Goal: Information Seeking & Learning: Find specific page/section

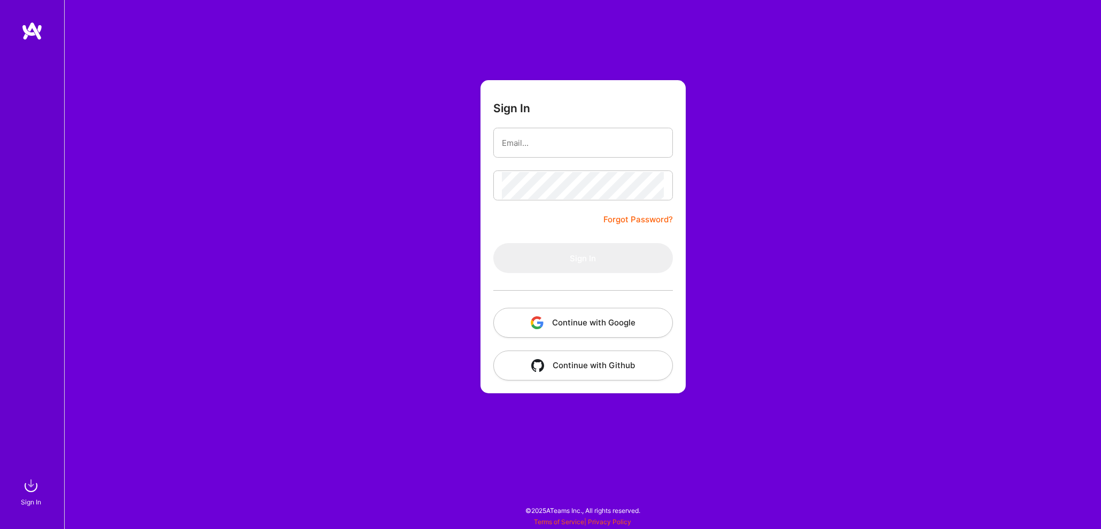
click at [594, 328] on button "Continue with Google" at bounding box center [583, 323] width 180 height 30
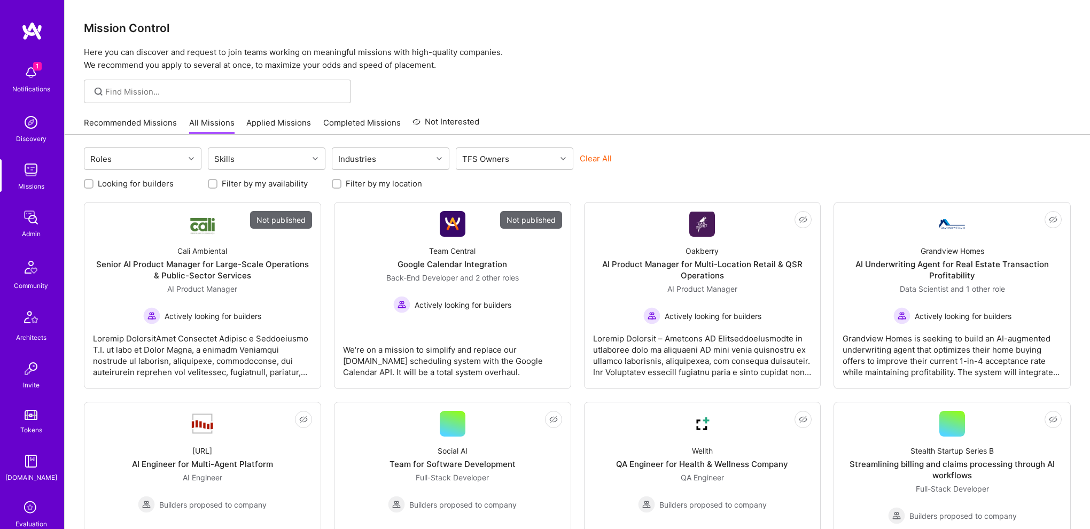
click at [22, 169] on img at bounding box center [30, 169] width 21 height 21
click at [31, 234] on div "Admin" at bounding box center [31, 233] width 19 height 11
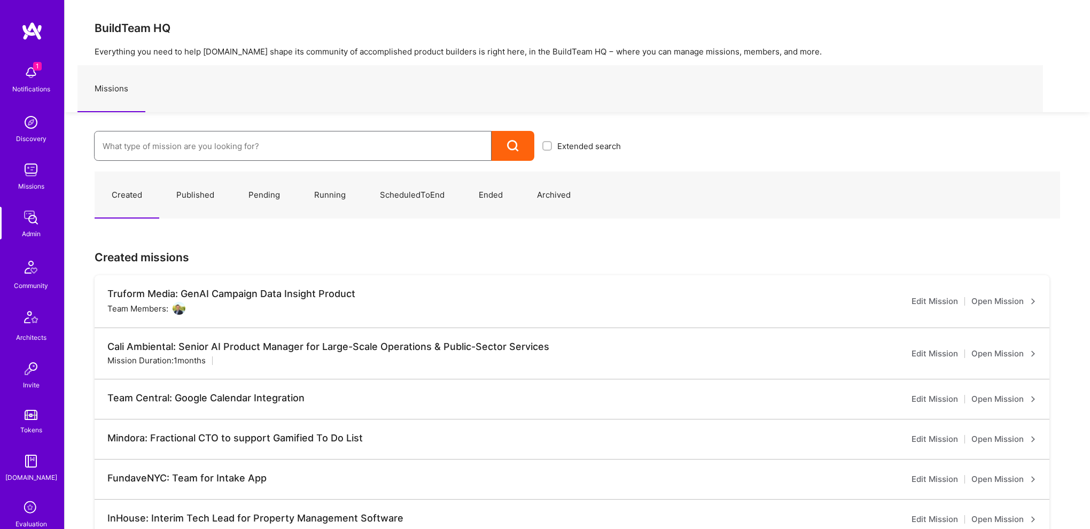
click at [198, 145] on input at bounding box center [293, 146] width 380 height 27
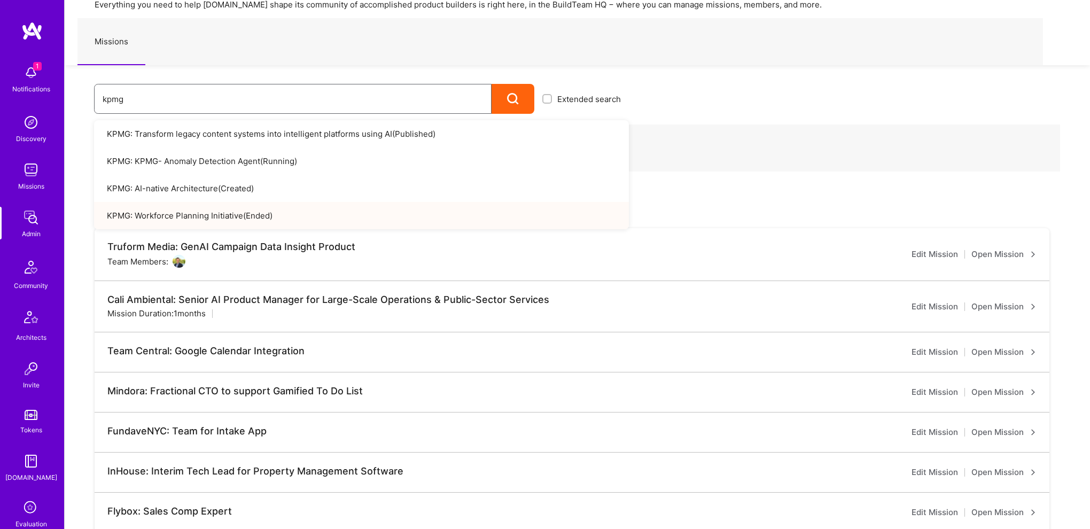
scroll to position [82, 0]
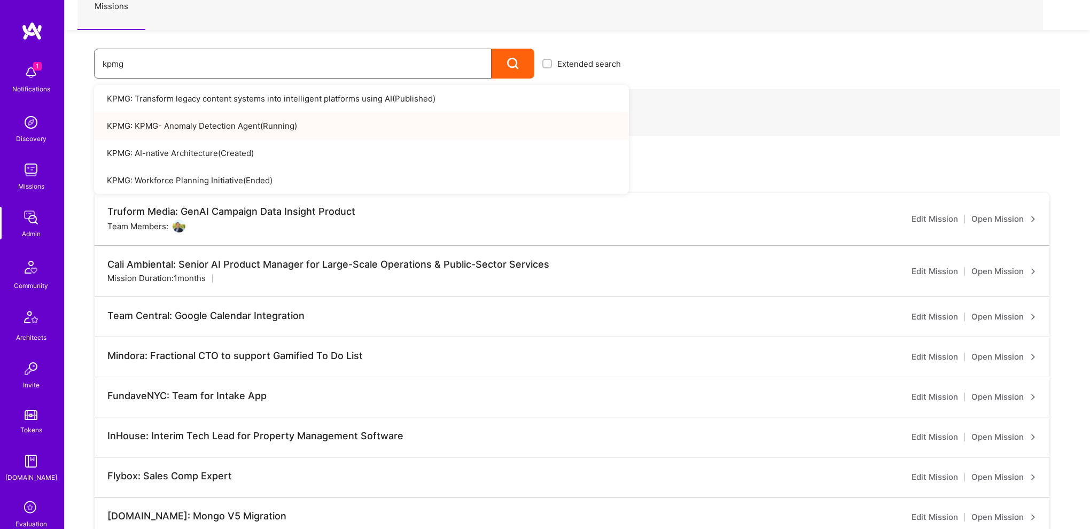
type input "kpmg"
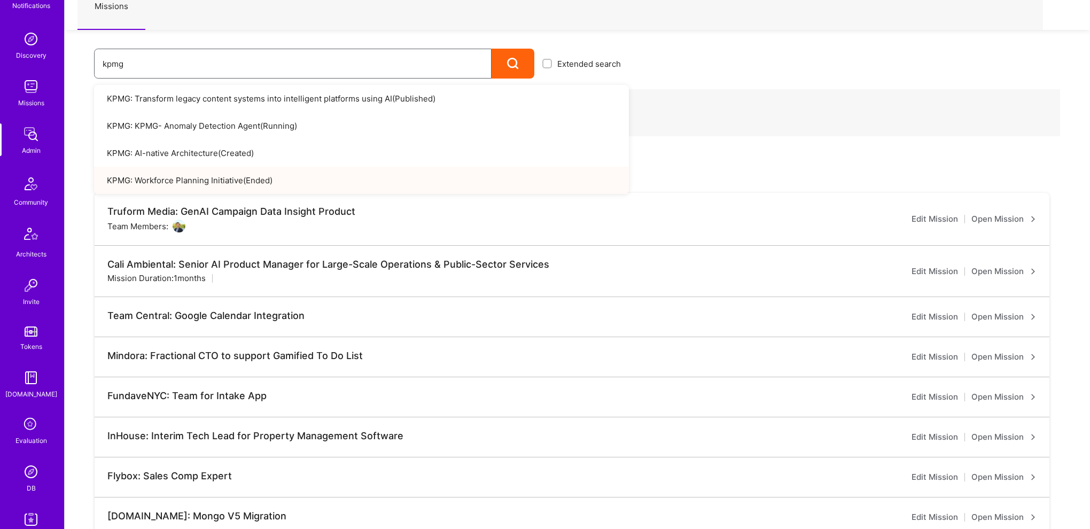
scroll to position [99, 0]
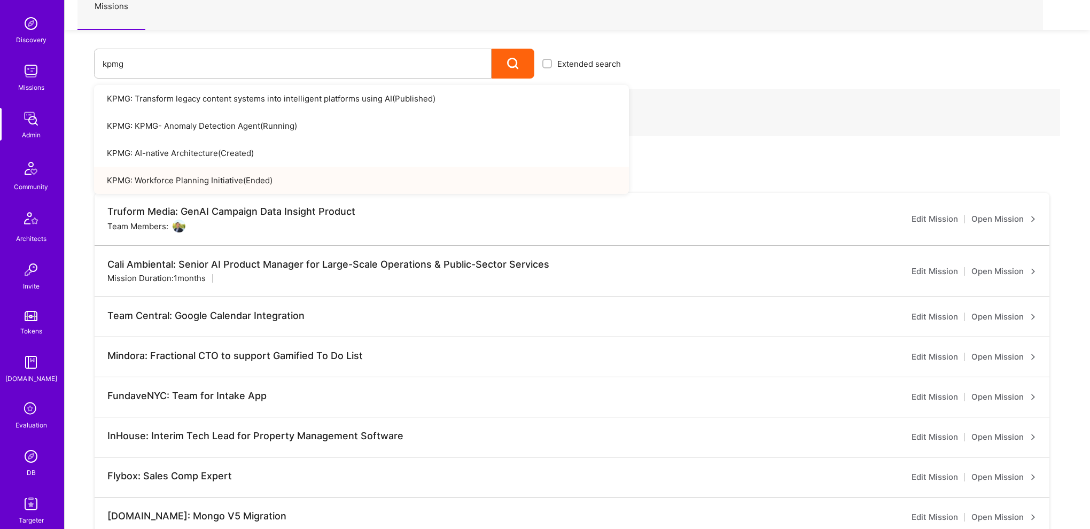
click at [20, 450] on img at bounding box center [30, 456] width 21 height 21
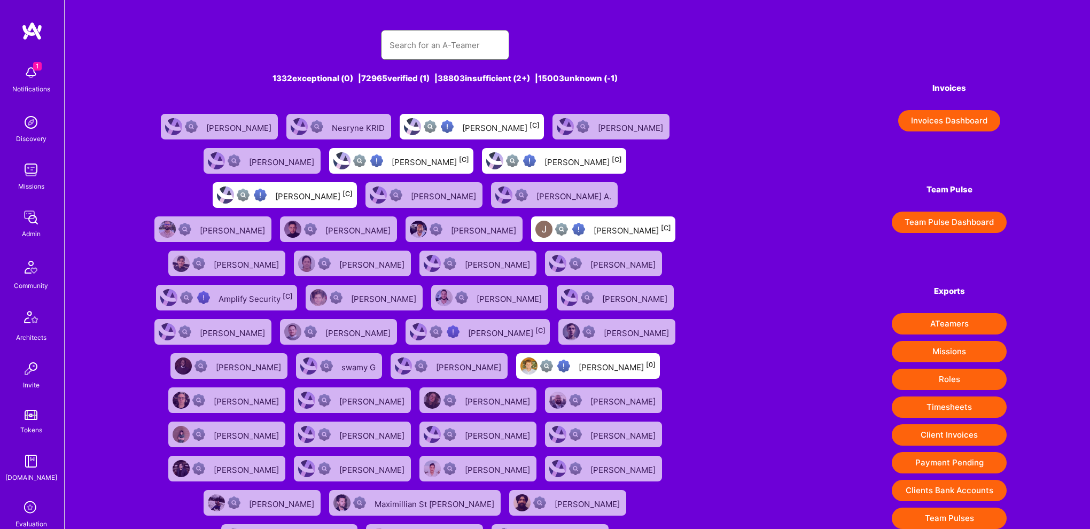
click at [445, 32] on input "text" at bounding box center [445, 45] width 111 height 27
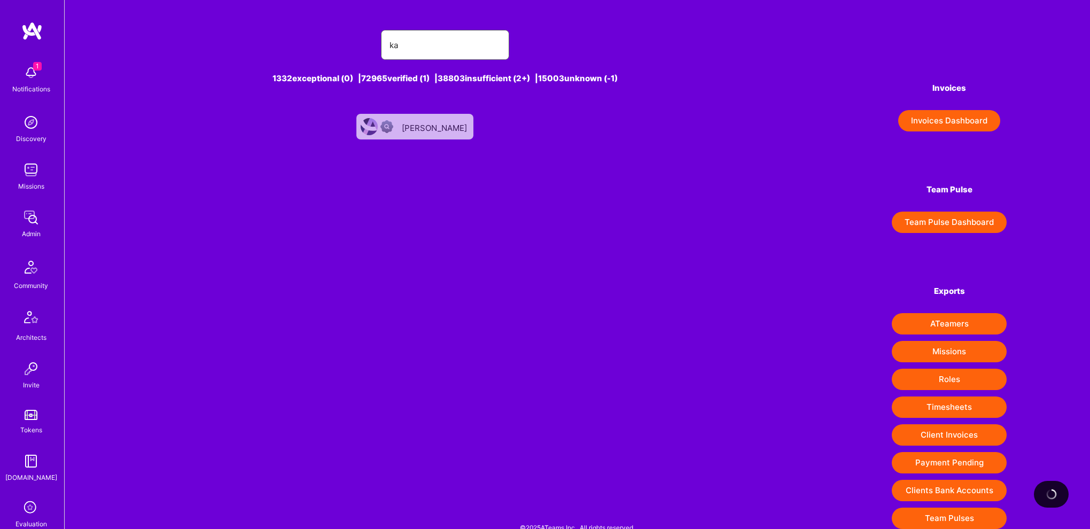
type input "k"
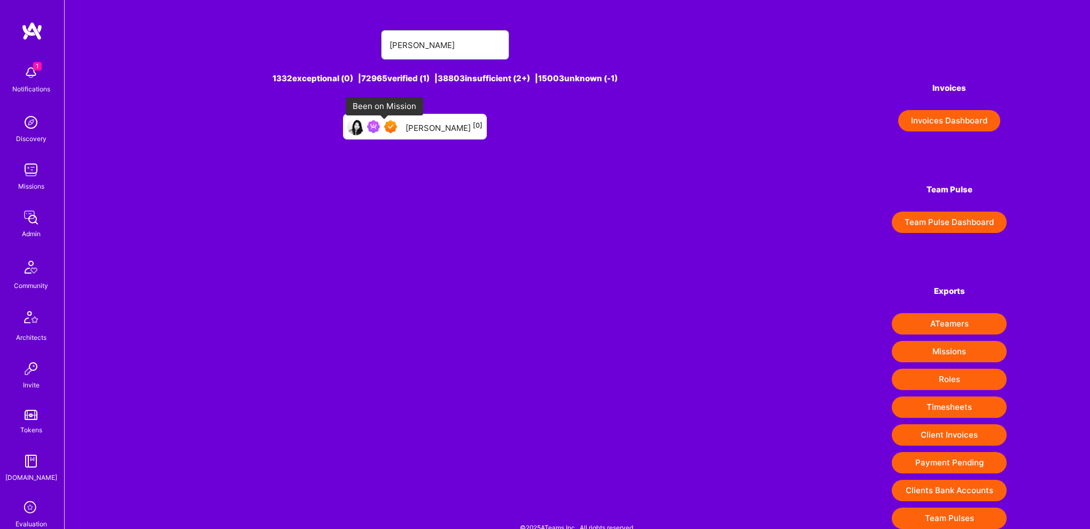
type input "[PERSON_NAME]"
click at [388, 116] on div "[PERSON_NAME] [0]" at bounding box center [415, 127] width 144 height 26
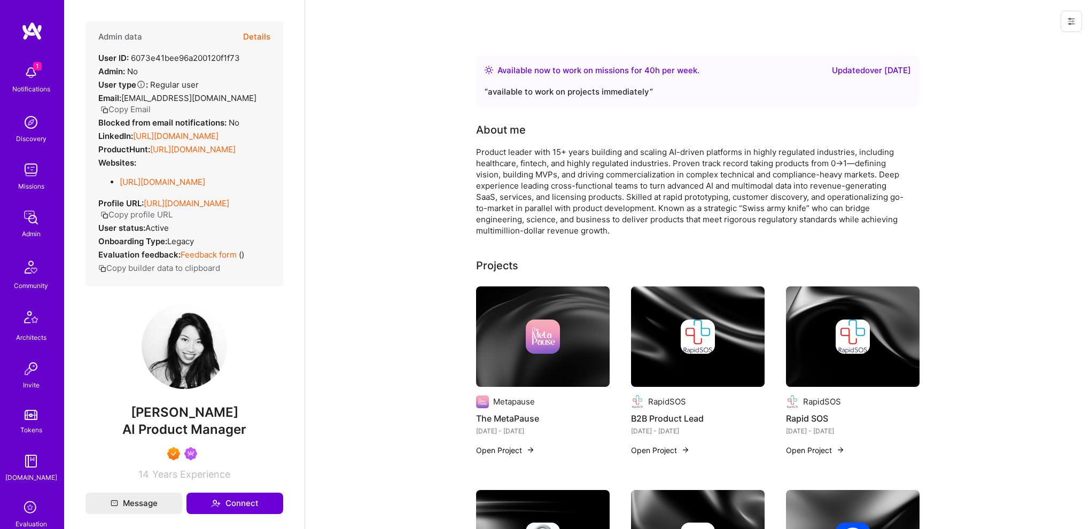
click at [246, 37] on button "Details" at bounding box center [256, 36] width 27 height 31
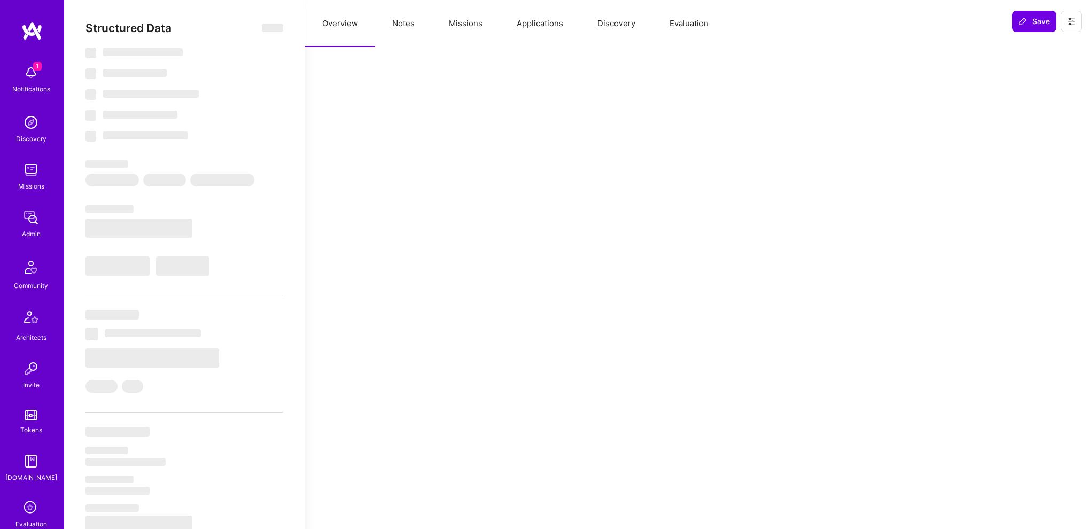
click at [473, 29] on button "Missions" at bounding box center [466, 23] width 68 height 47
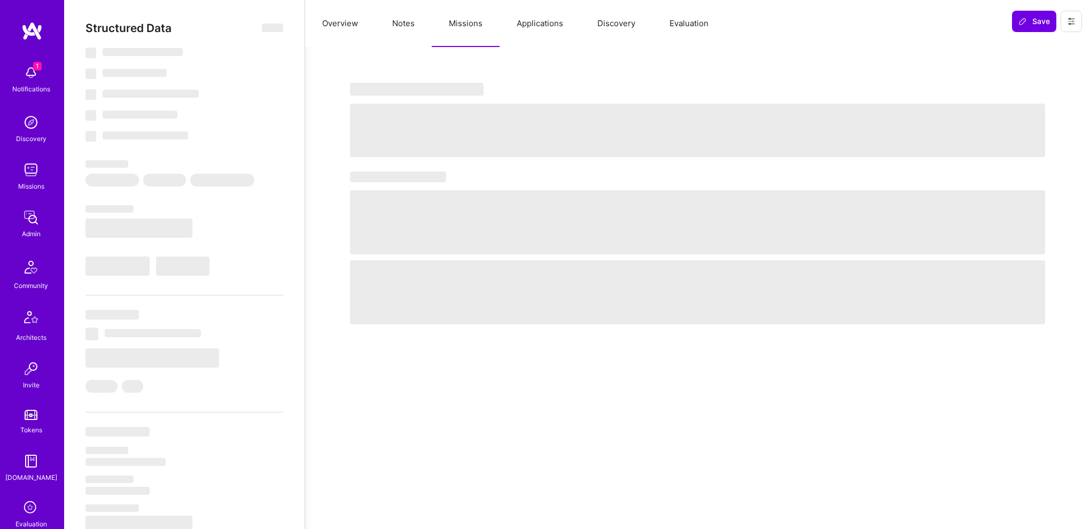
select select "Right Now"
select select "7"
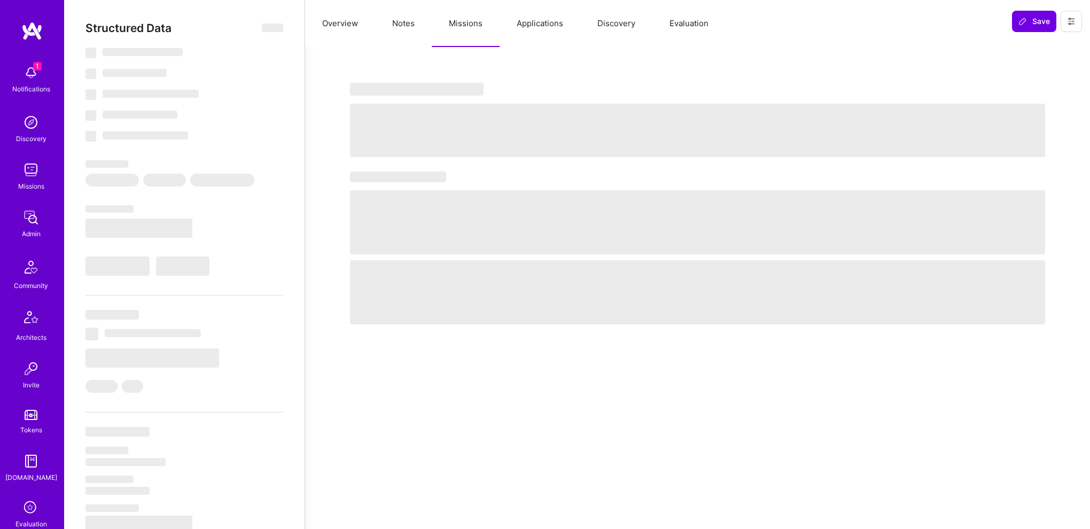
select select "US"
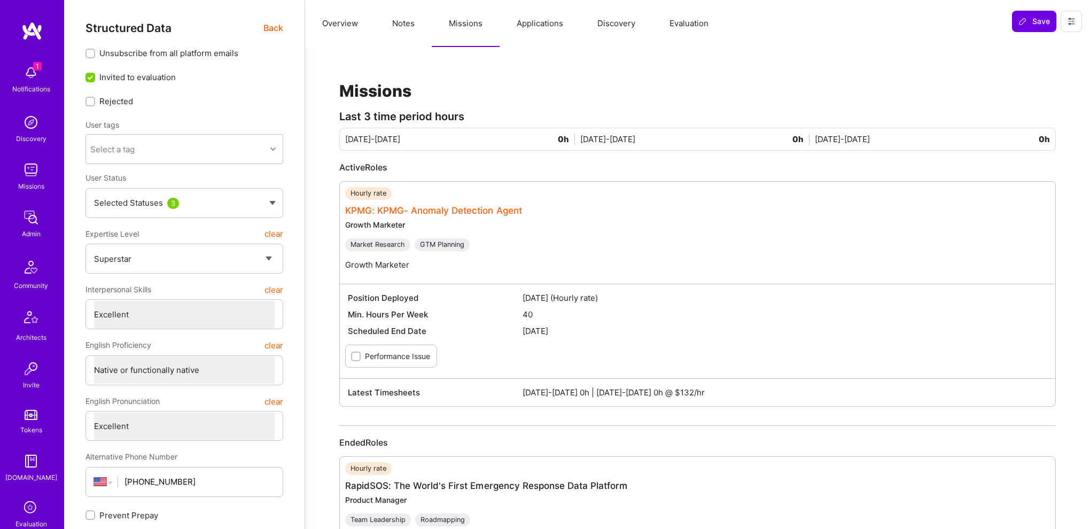
click at [475, 212] on link "KPMG: KPMG- Anomaly Detection Agent" at bounding box center [433, 210] width 177 height 11
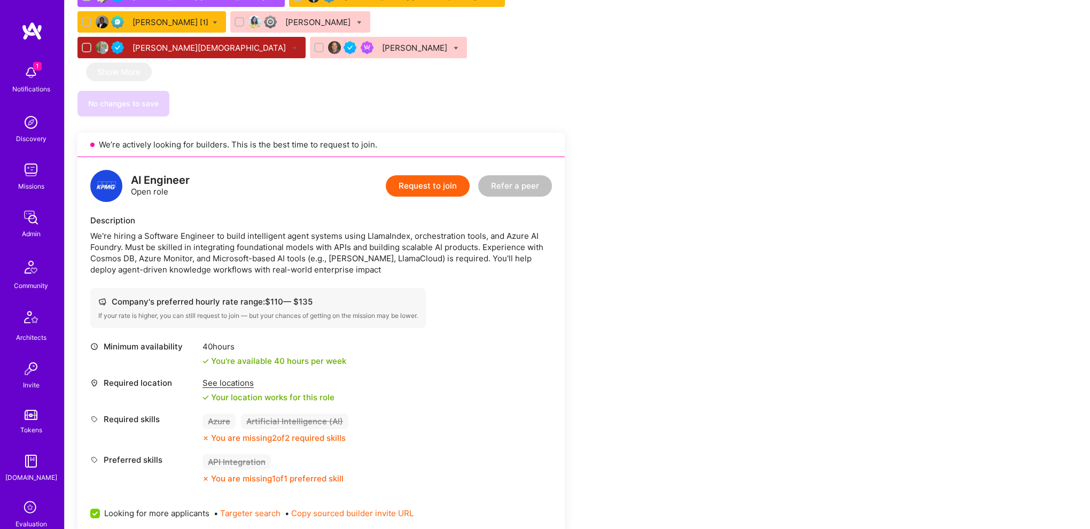
scroll to position [2151, 0]
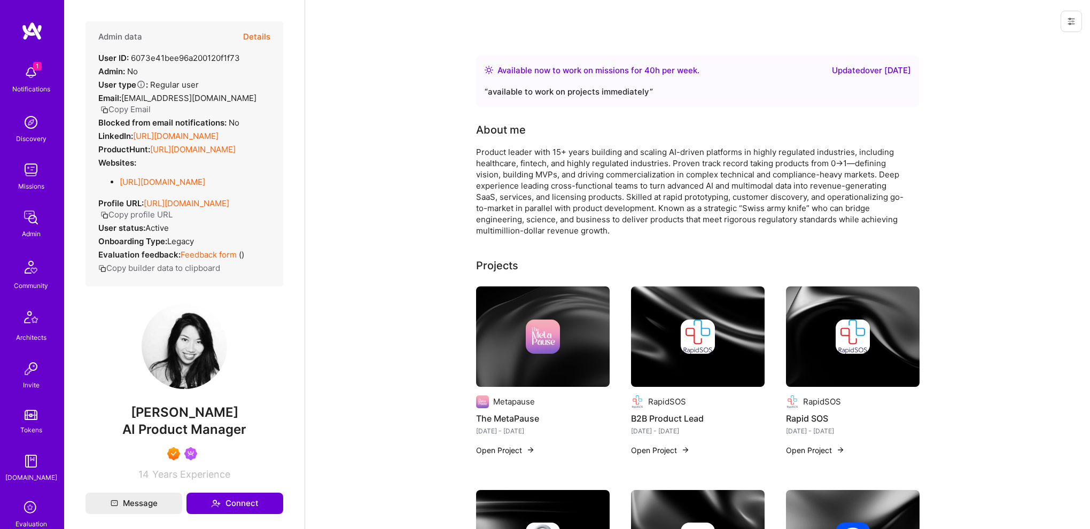
click at [286, 41] on div "Admin data Details User ID: 6073e41bee96a200120f1f73 Admin: No User type Regula…" at bounding box center [184, 264] width 240 height 529
click at [249, 30] on button "Details" at bounding box center [256, 36] width 27 height 31
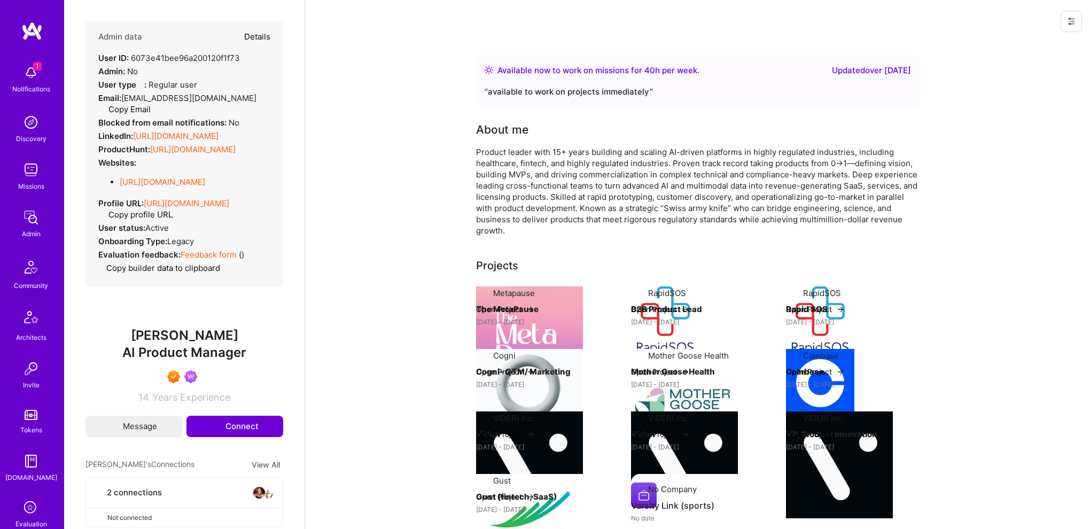
type textarea "x"
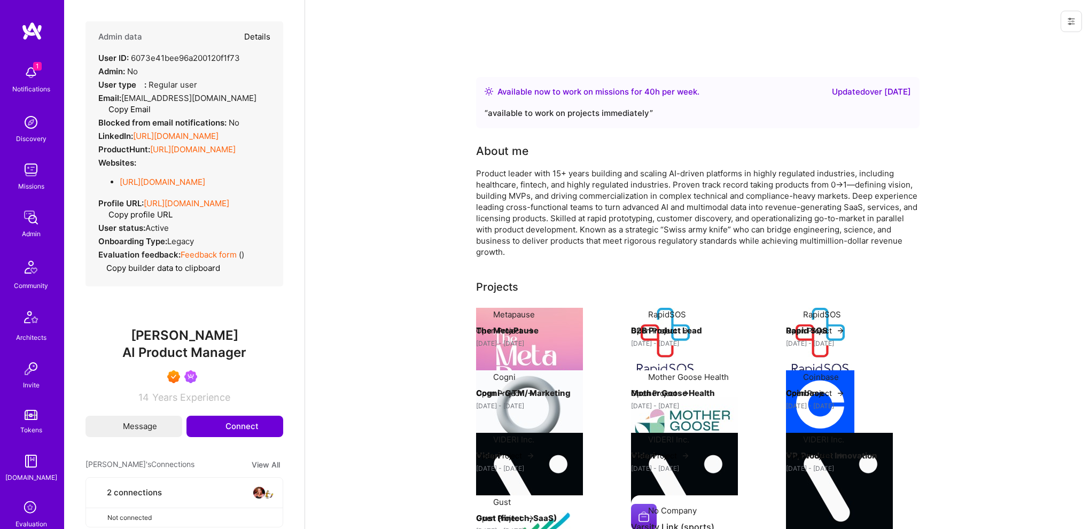
select select "7"
select select "US"
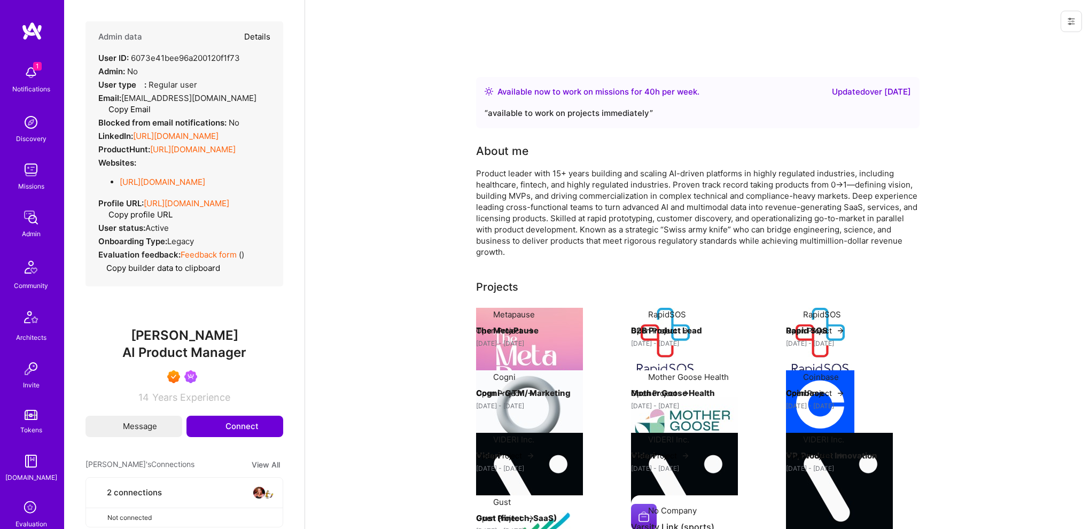
select select "Right Now"
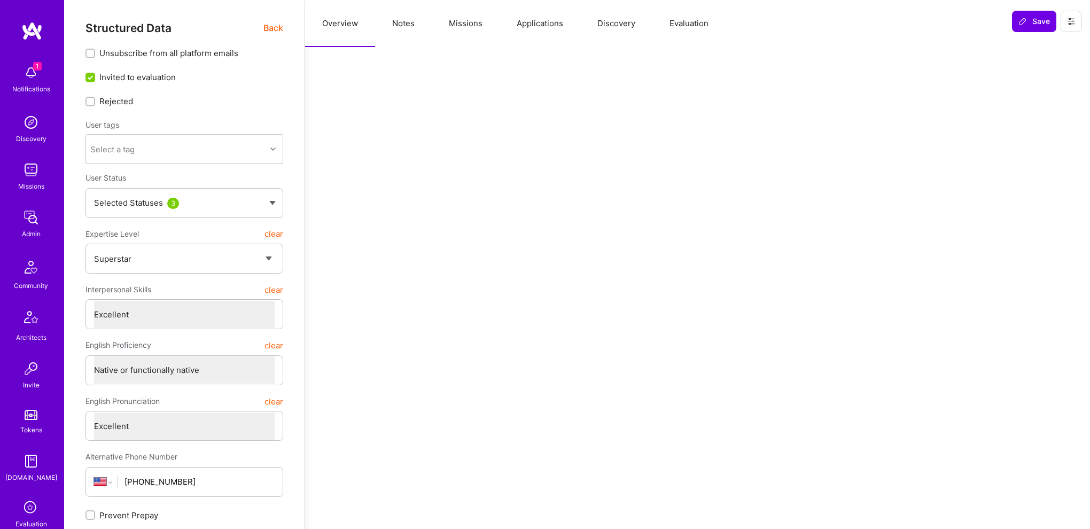
click at [471, 36] on button "Missions" at bounding box center [466, 23] width 68 height 47
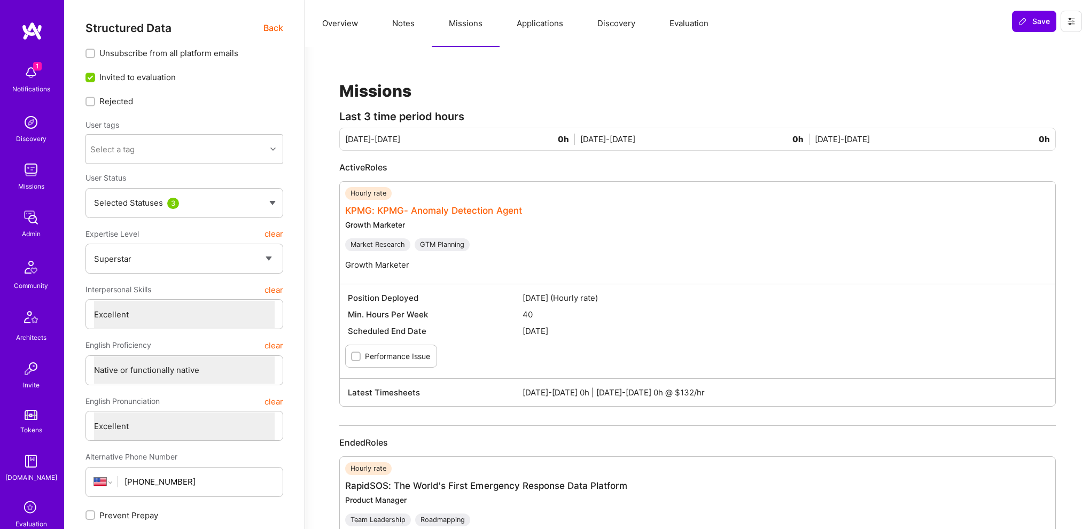
click at [454, 208] on link "KPMG: KPMG- Anomaly Detection Agent" at bounding box center [433, 210] width 177 height 11
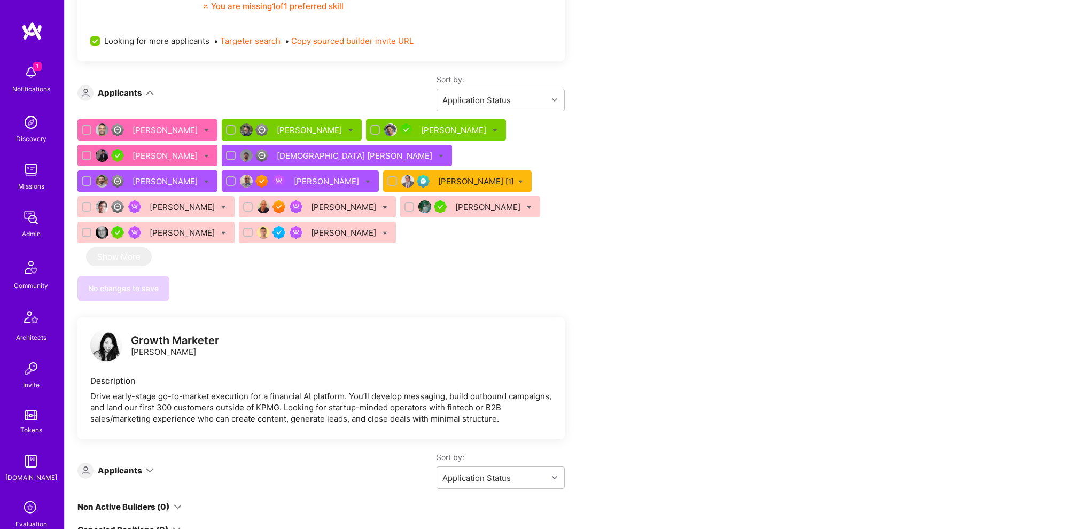
scroll to position [2922, 0]
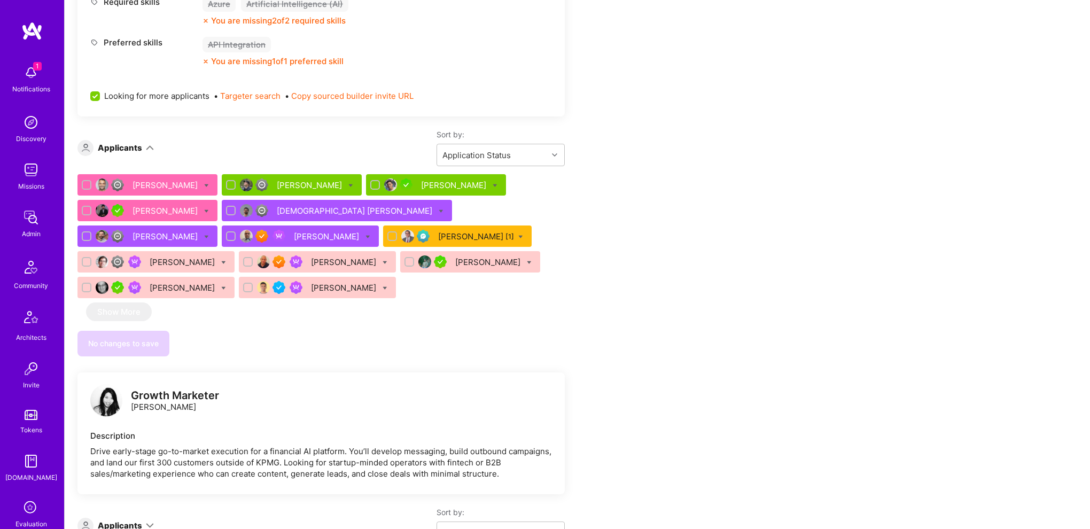
click at [154, 507] on div "Sort by: Application Status" at bounding box center [359, 525] width 411 height 37
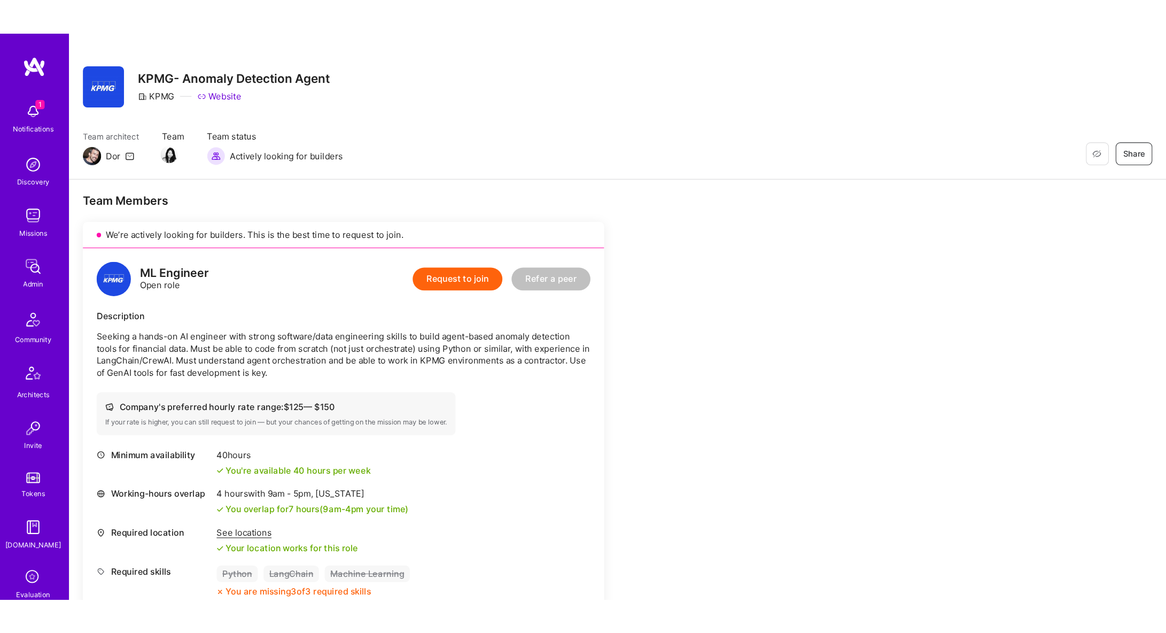
scroll to position [0, 0]
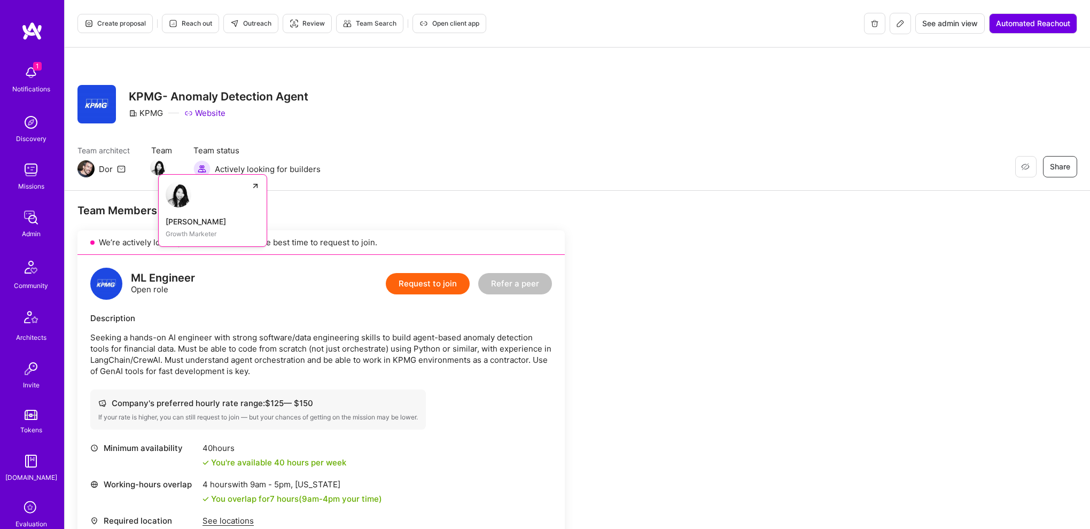
click at [159, 169] on img at bounding box center [158, 167] width 16 height 16
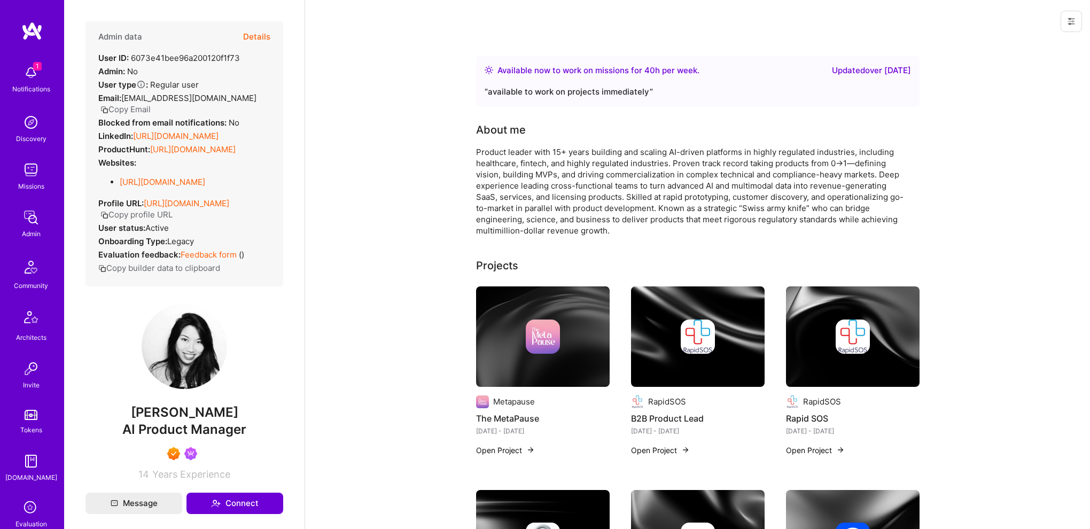
click at [246, 37] on button "Details" at bounding box center [256, 36] width 27 height 31
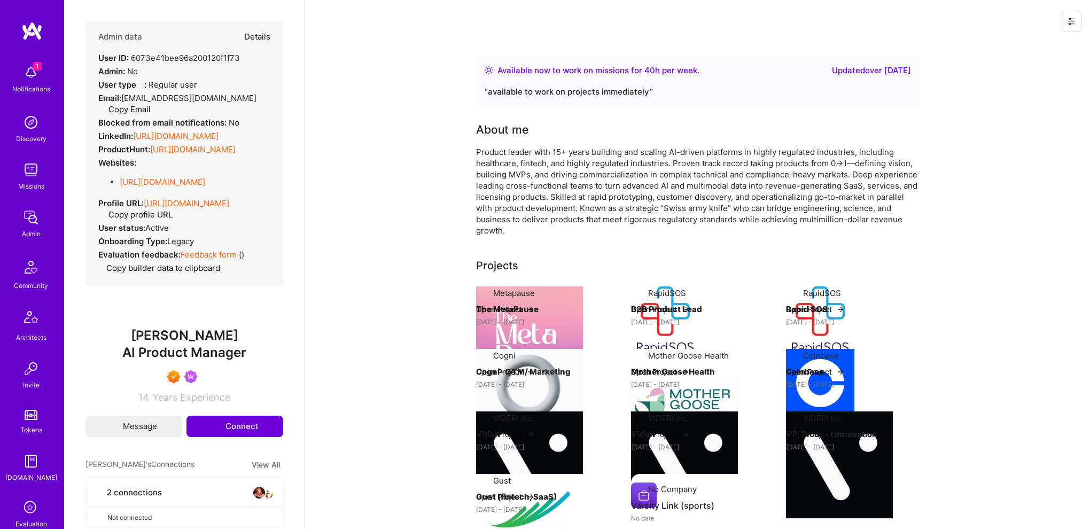
type textarea "x"
select select "7"
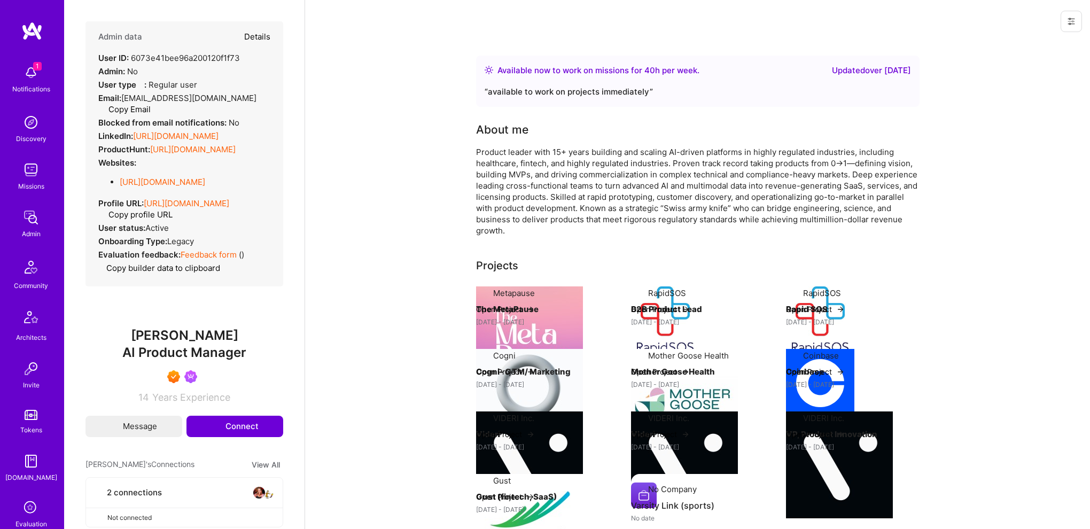
select select "US"
select select "Right Now"
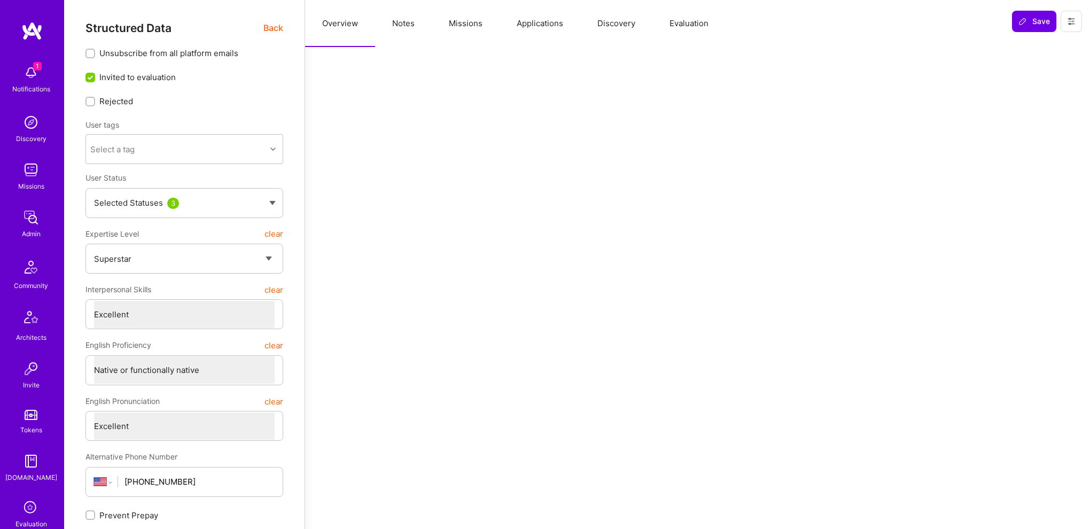
click at [445, 24] on button "Missions" at bounding box center [466, 23] width 68 height 47
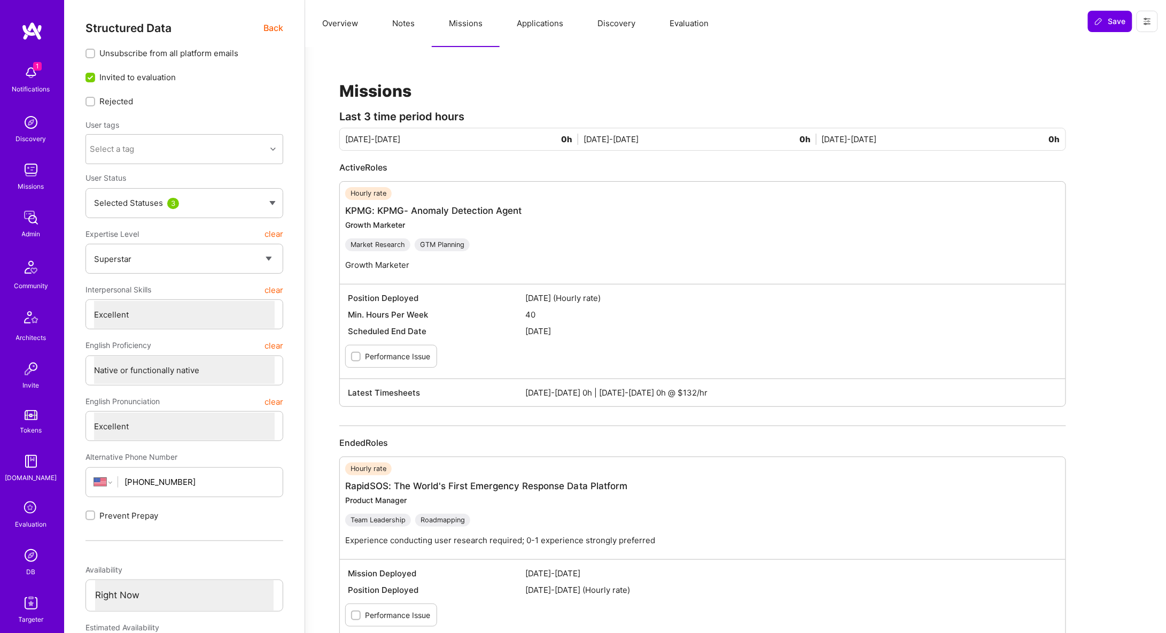
click at [269, 28] on span "Back" at bounding box center [273, 27] width 20 height 13
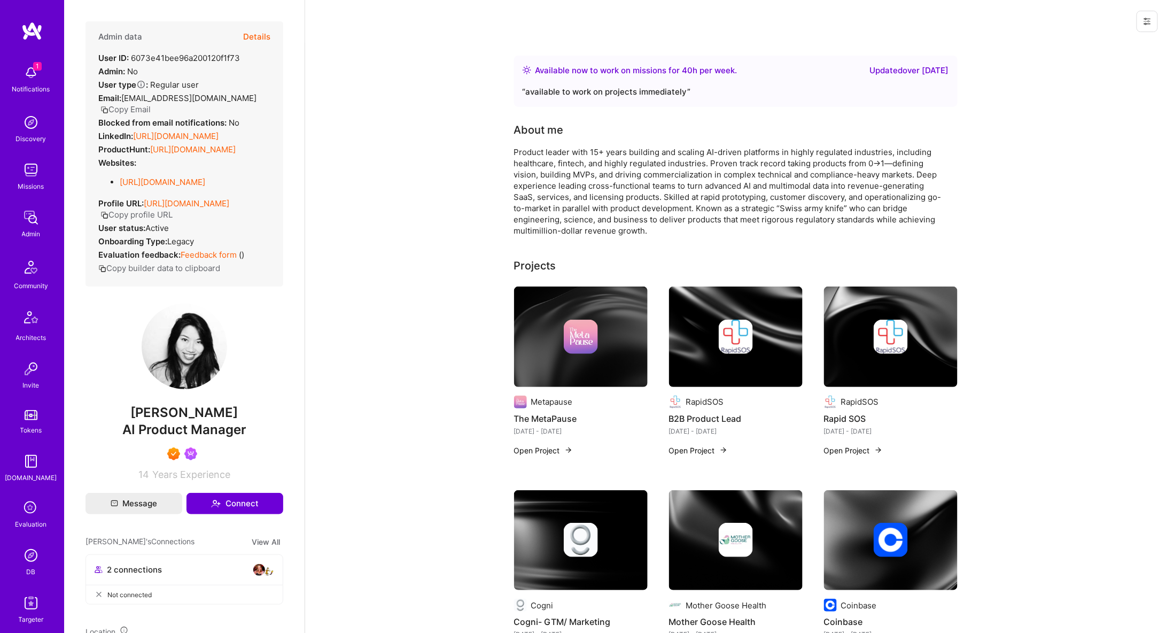
click at [247, 32] on button "Details" at bounding box center [256, 36] width 27 height 31
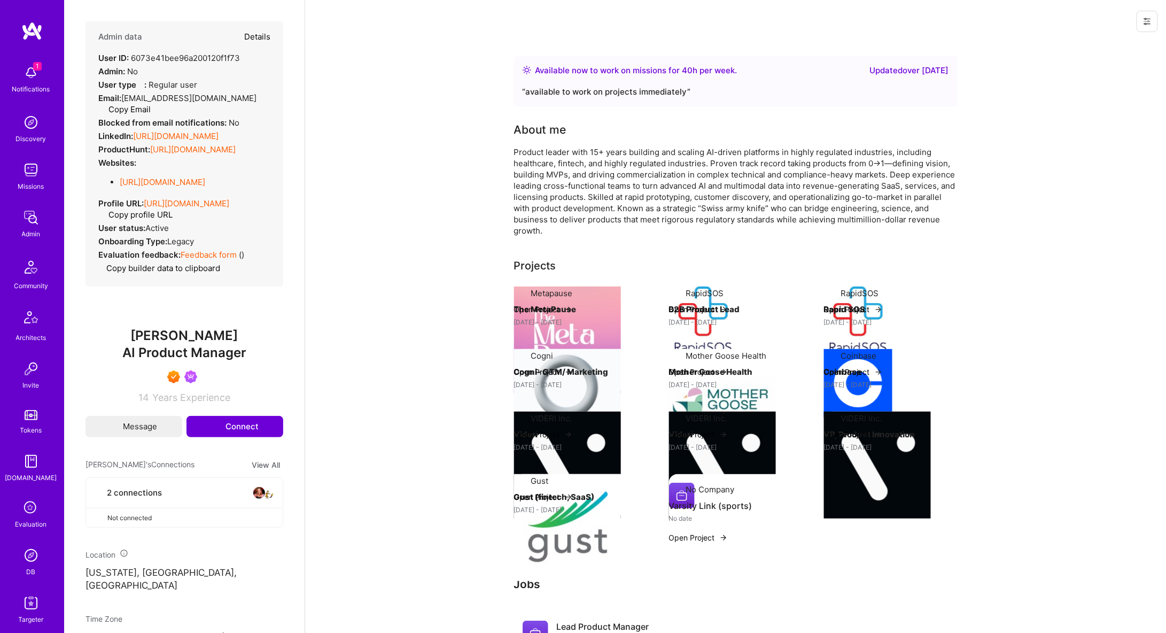
type textarea "x"
select select "7"
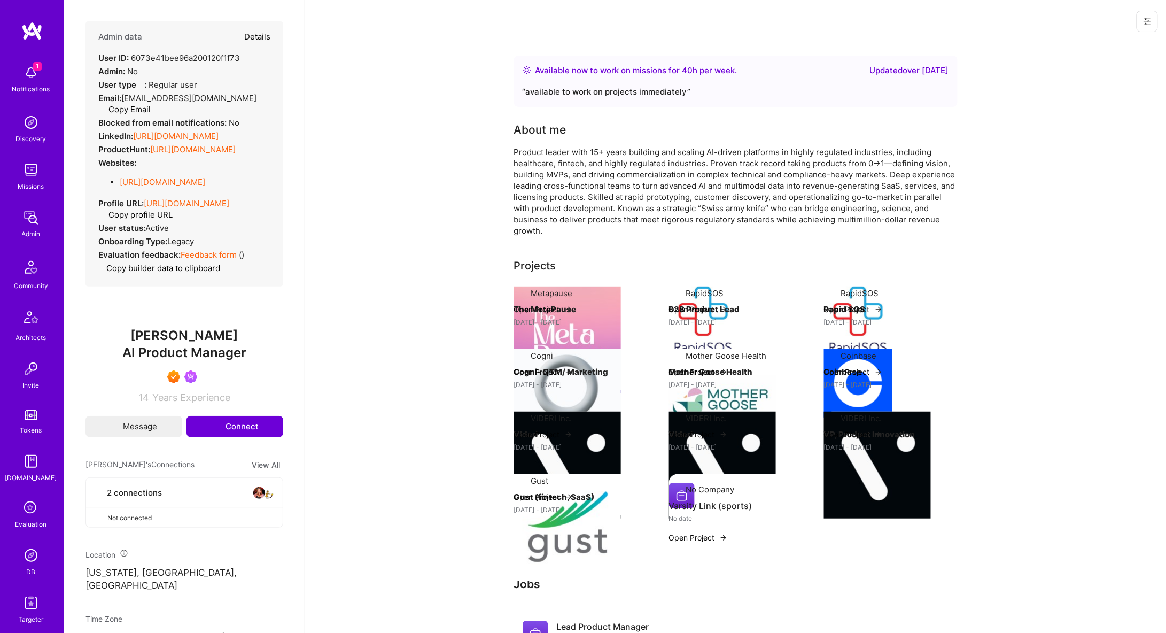
select select "US"
select select "Right Now"
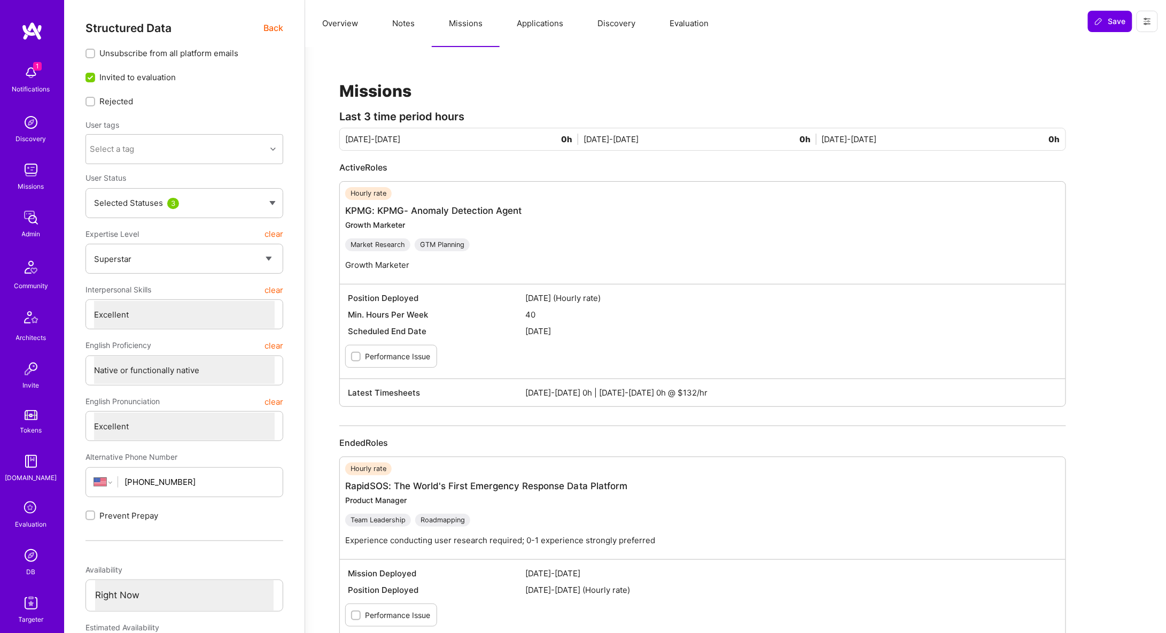
click at [517, 21] on button "Applications" at bounding box center [540, 23] width 81 height 47
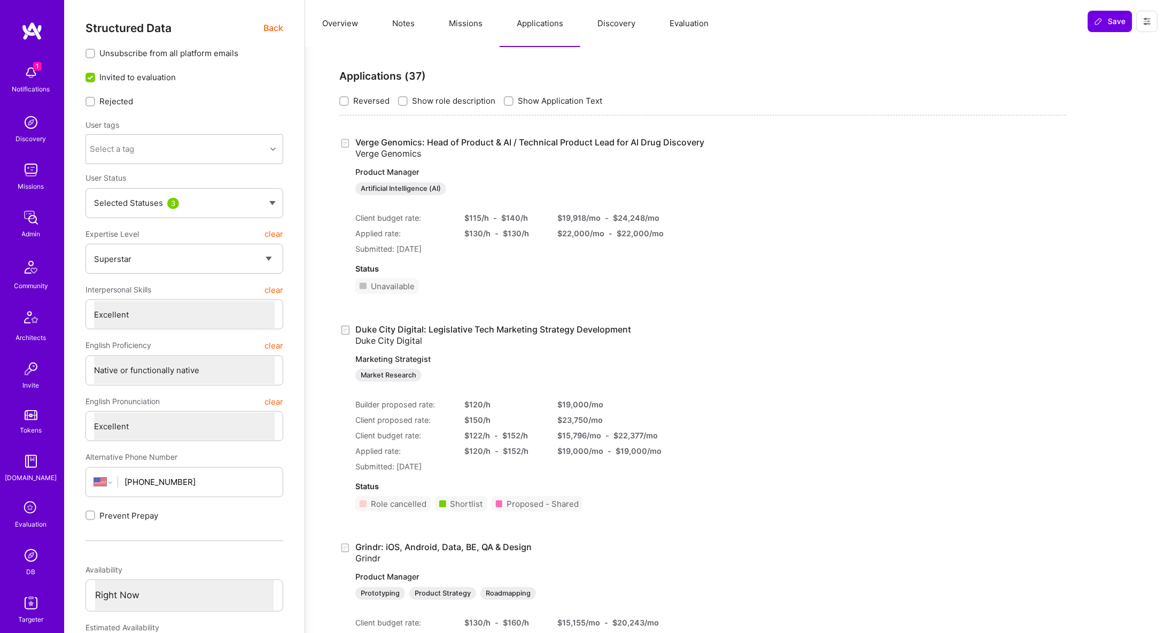
click at [434, 28] on button "Missions" at bounding box center [466, 23] width 68 height 47
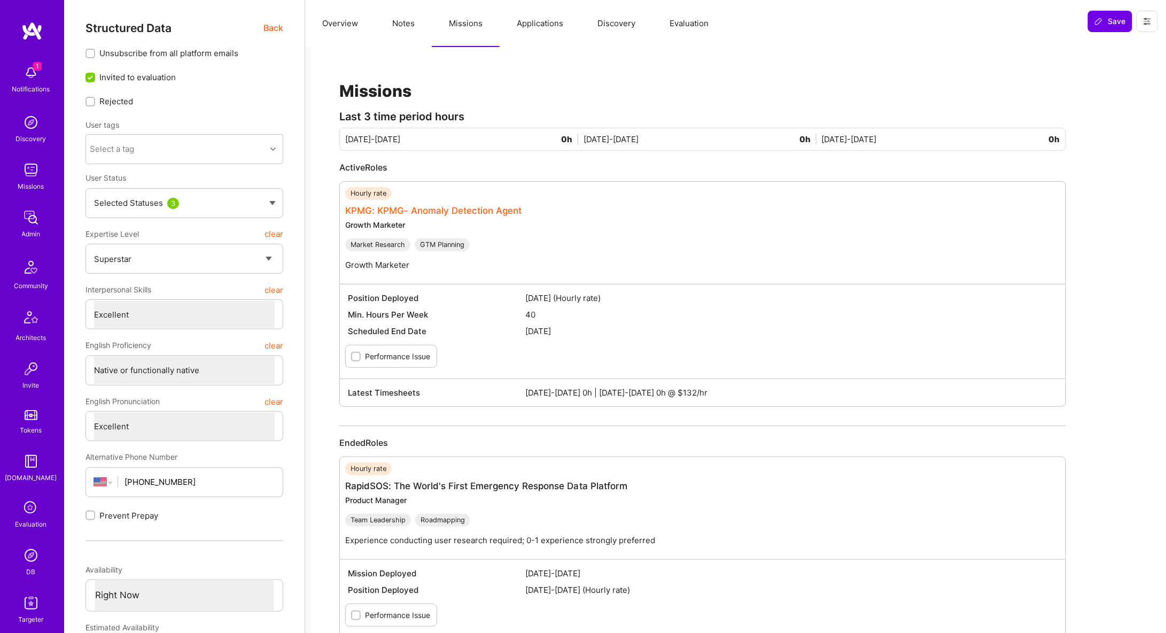
click at [377, 215] on link "KPMG: KPMG- Anomaly Detection Agent" at bounding box center [433, 210] width 177 height 11
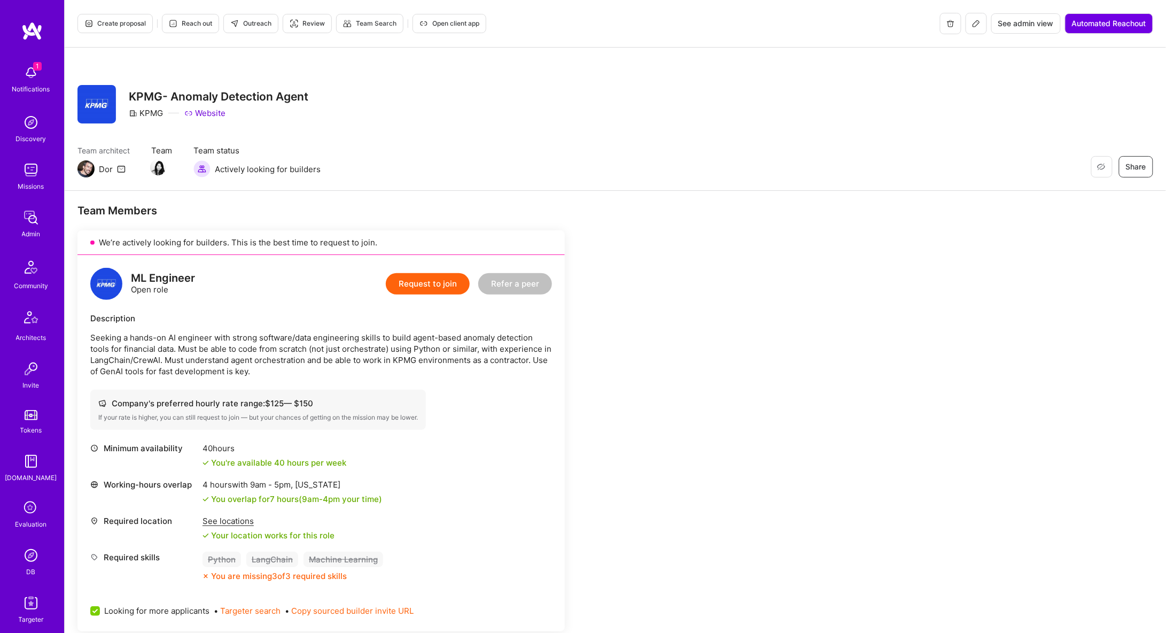
click at [220, 95] on h3 "KPMG- Anomaly Detection Agent" at bounding box center [219, 96] width 180 height 13
click at [155, 168] on img at bounding box center [158, 167] width 16 height 16
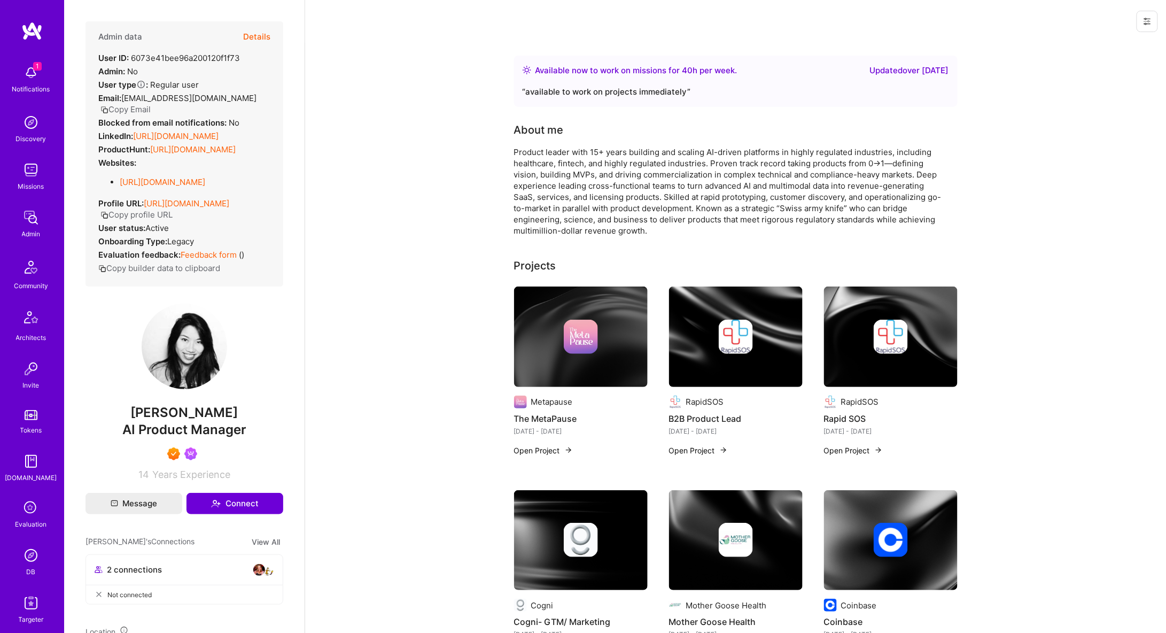
click at [258, 38] on button "Details" at bounding box center [256, 36] width 27 height 31
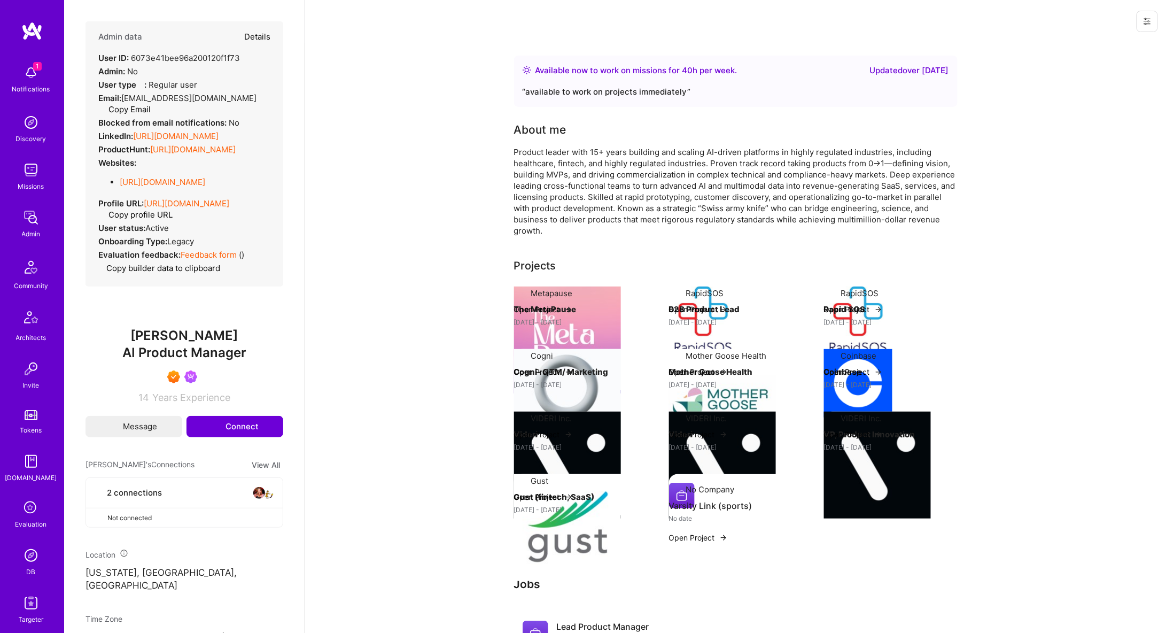
type textarea "x"
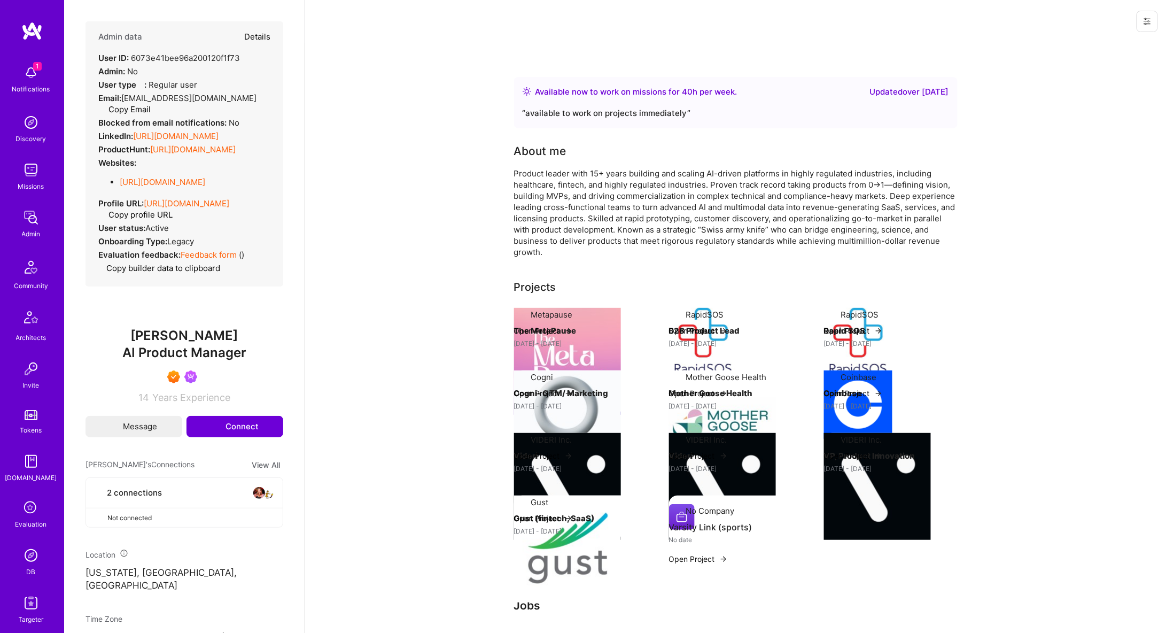
select select "7"
select select "US"
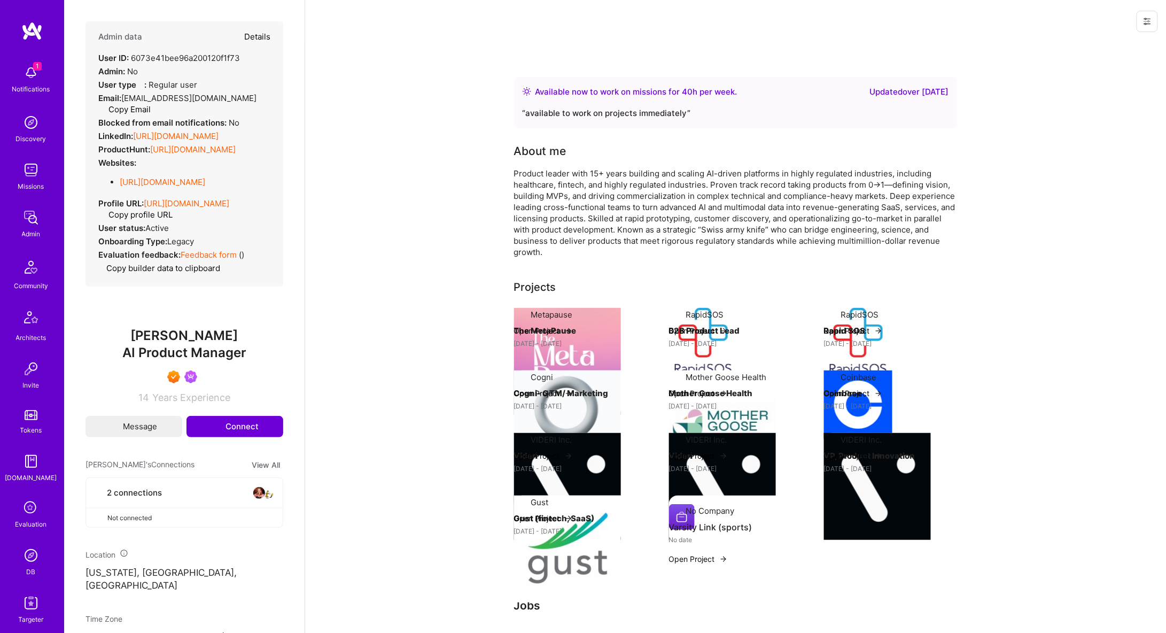
select select "Right Now"
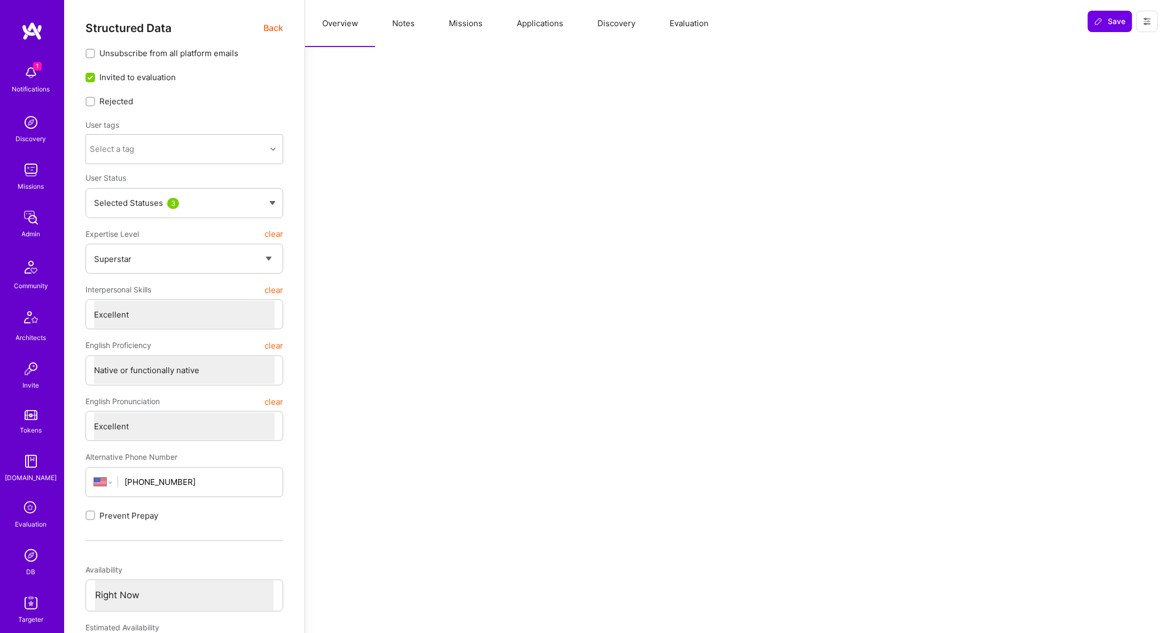
click at [450, 32] on button "Missions" at bounding box center [466, 23] width 68 height 47
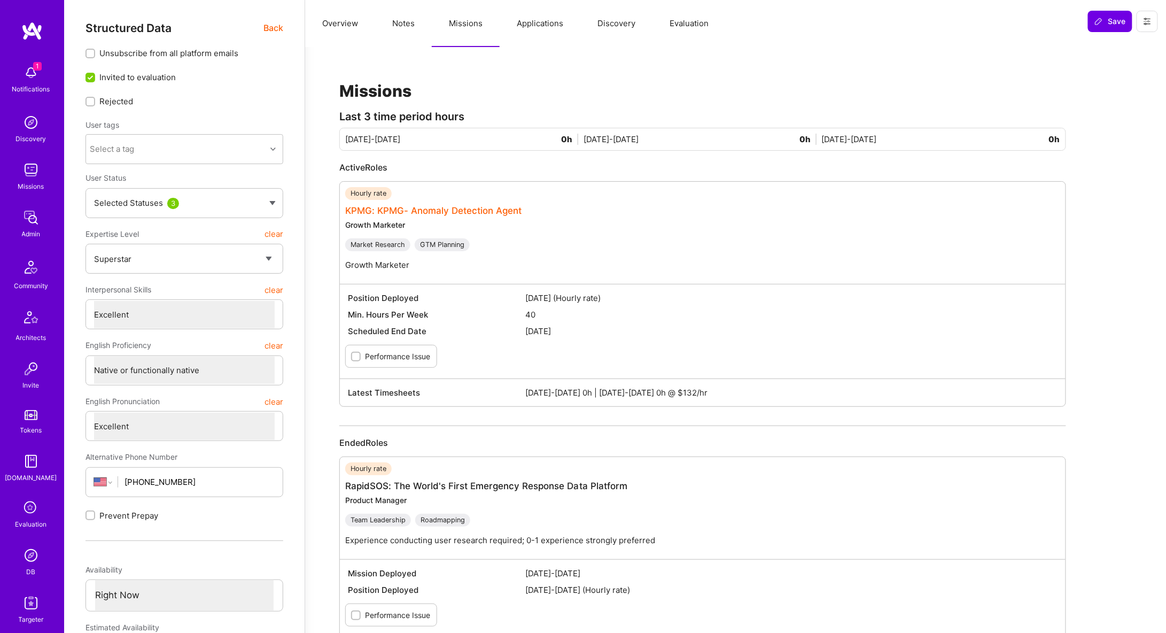
click at [442, 207] on link "KPMG: KPMG- Anomaly Detection Agent" at bounding box center [433, 210] width 177 height 11
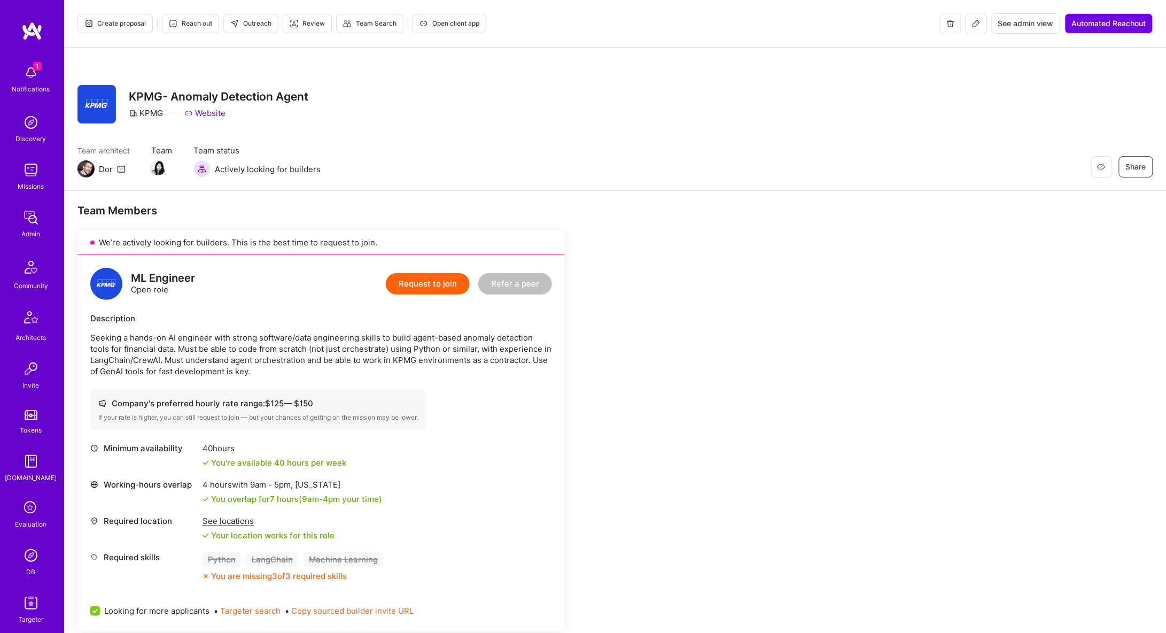
click at [978, 31] on button at bounding box center [976, 23] width 21 height 21
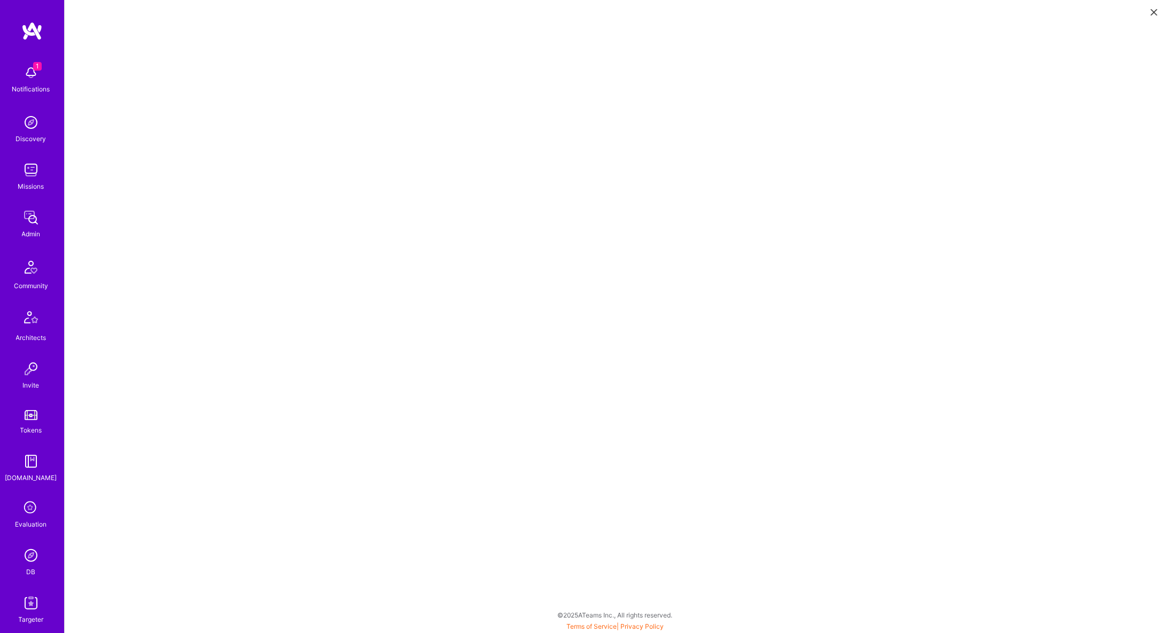
scroll to position [3, 0]
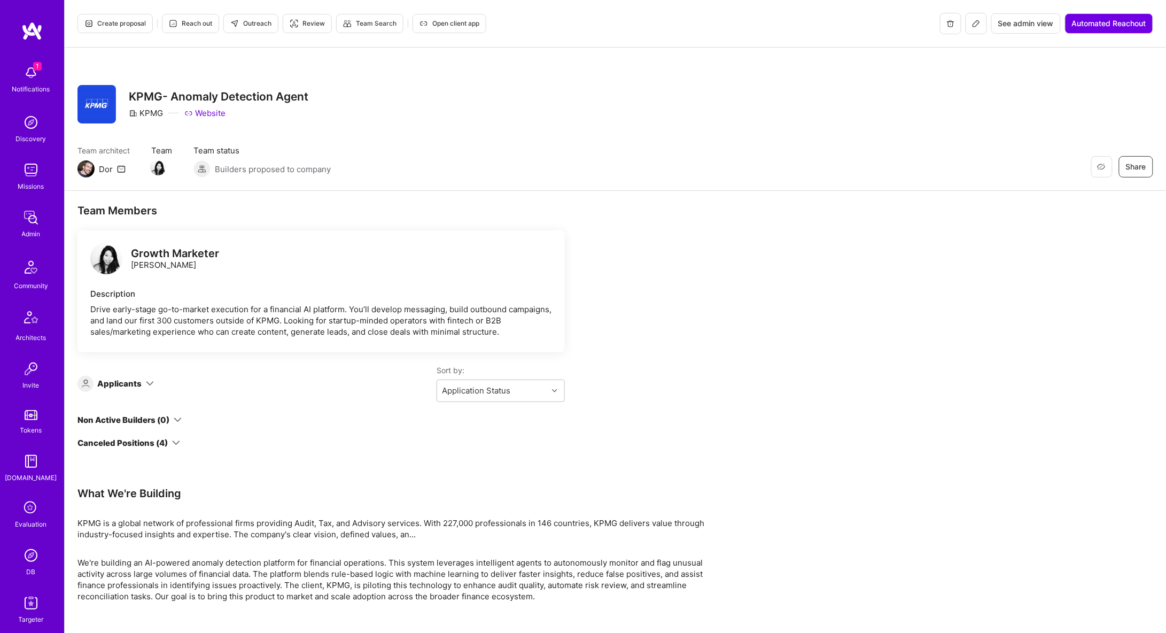
click at [170, 98] on h3 "KPMG- Anomaly Detection Agent" at bounding box center [219, 96] width 180 height 13
click at [30, 32] on img at bounding box center [31, 30] width 21 height 19
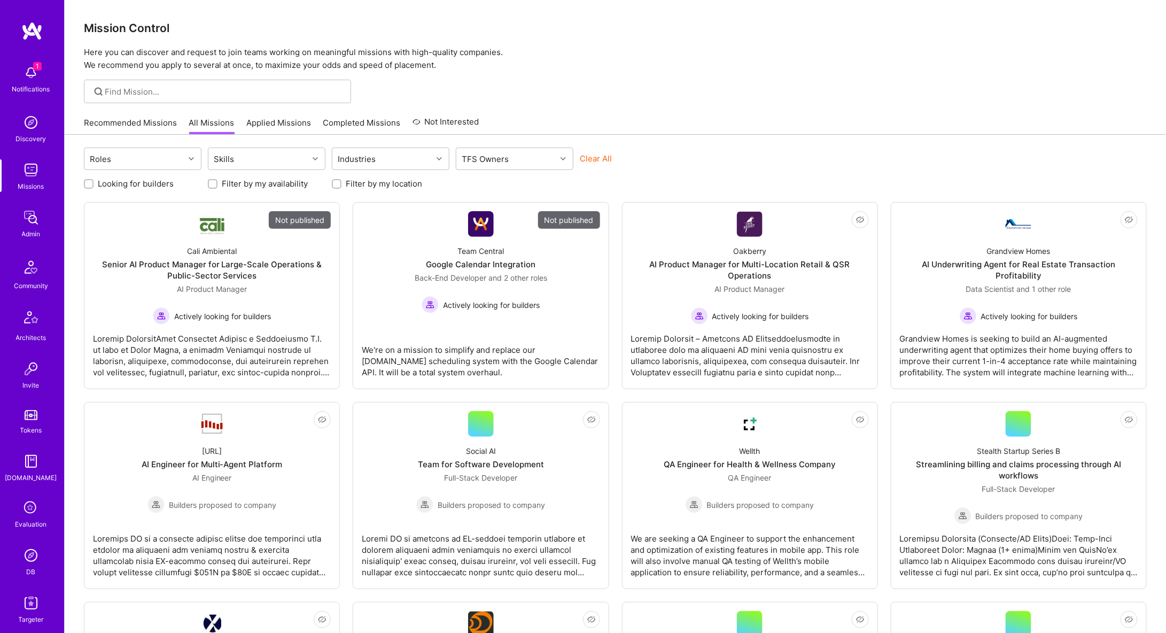
click at [31, 172] on img at bounding box center [30, 169] width 21 height 21
click at [22, 214] on img at bounding box center [30, 217] width 21 height 21
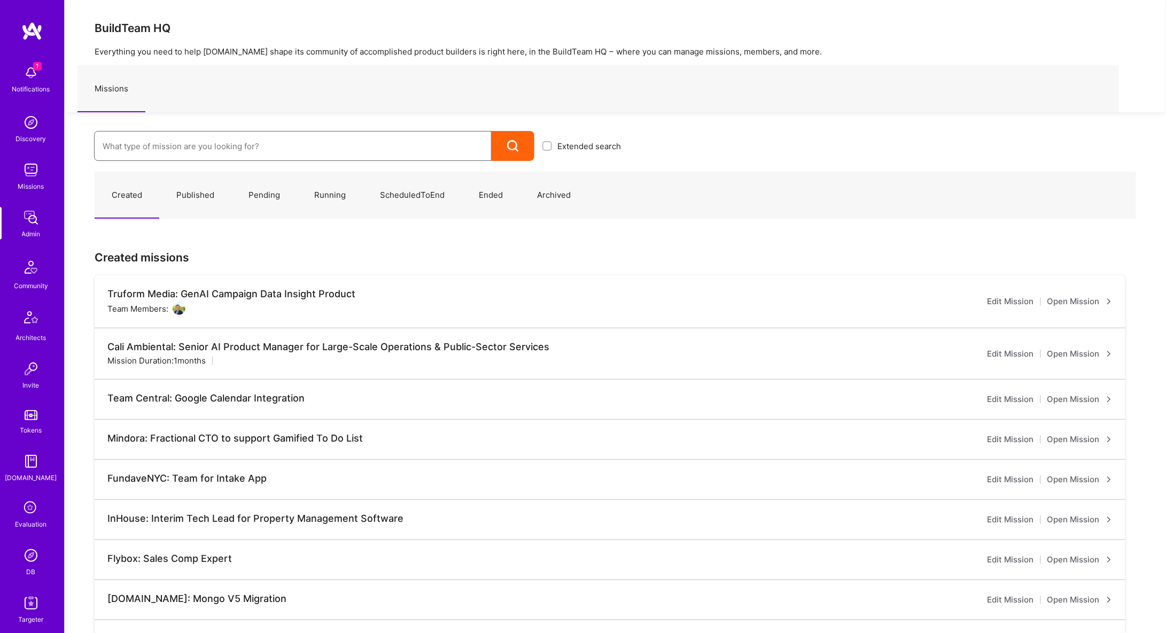
click at [167, 141] on input at bounding box center [293, 146] width 380 height 27
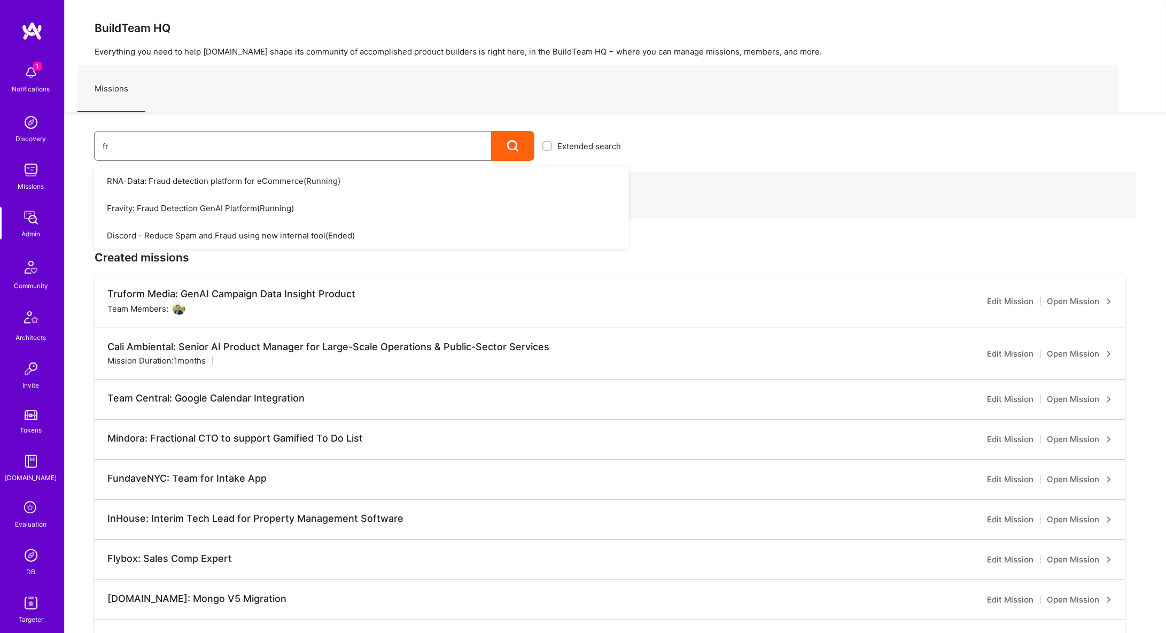
type input "f"
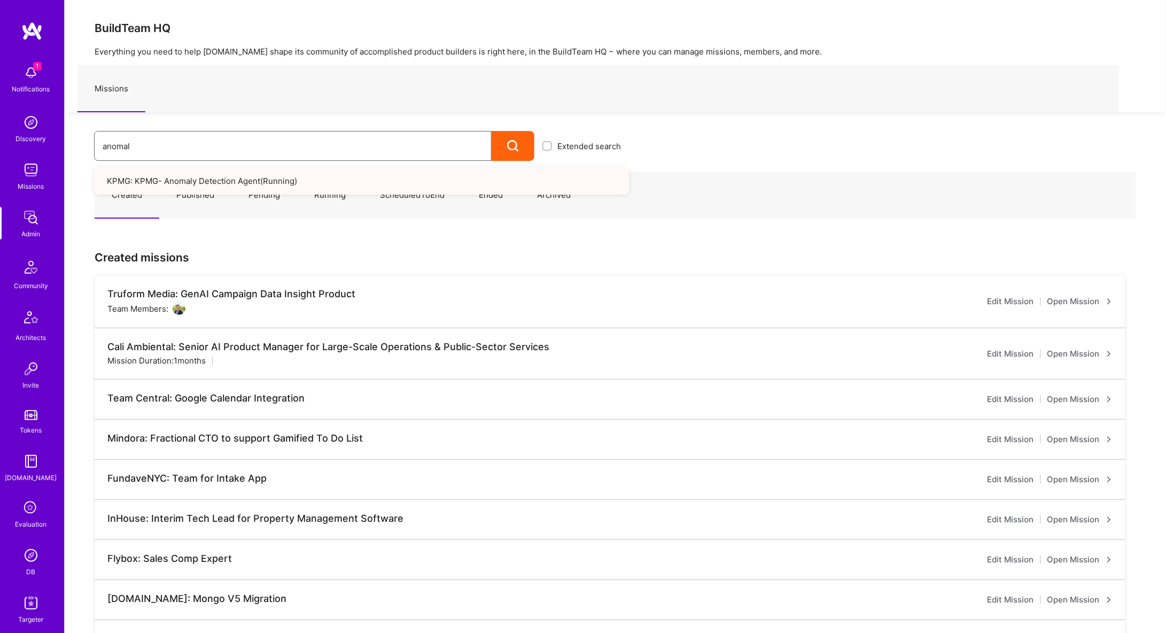
type input "anomal"
click at [161, 177] on link "KPMG: KPMG- Anomaly Detection Agent ( Running )" at bounding box center [361, 180] width 535 height 27
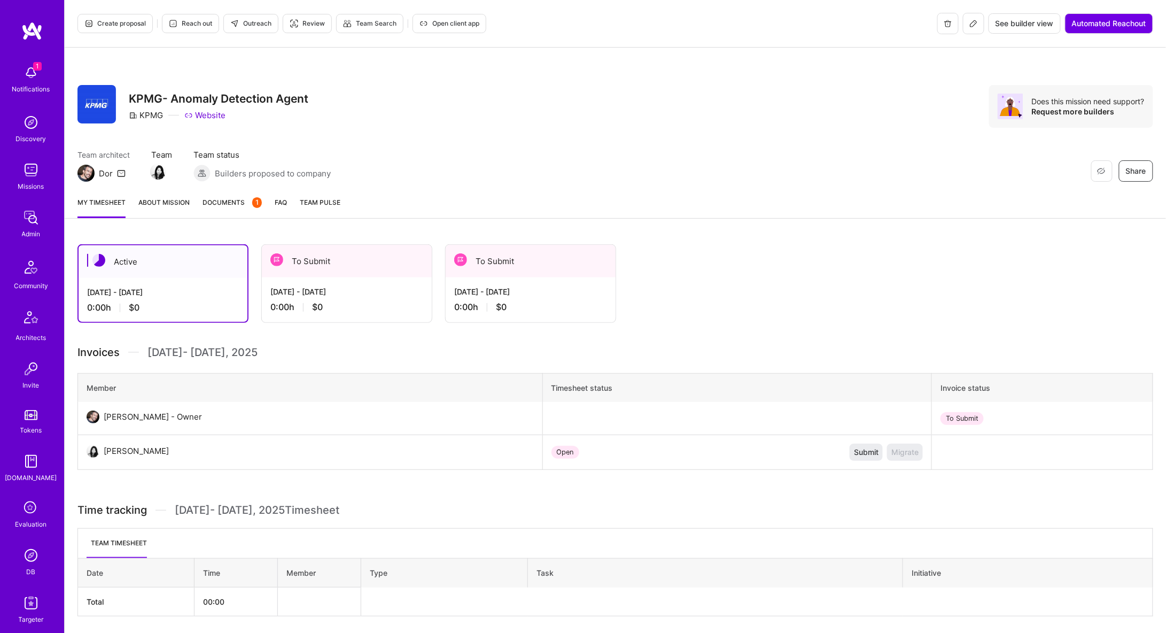
click at [213, 197] on span "Documents 1" at bounding box center [232, 202] width 59 height 11
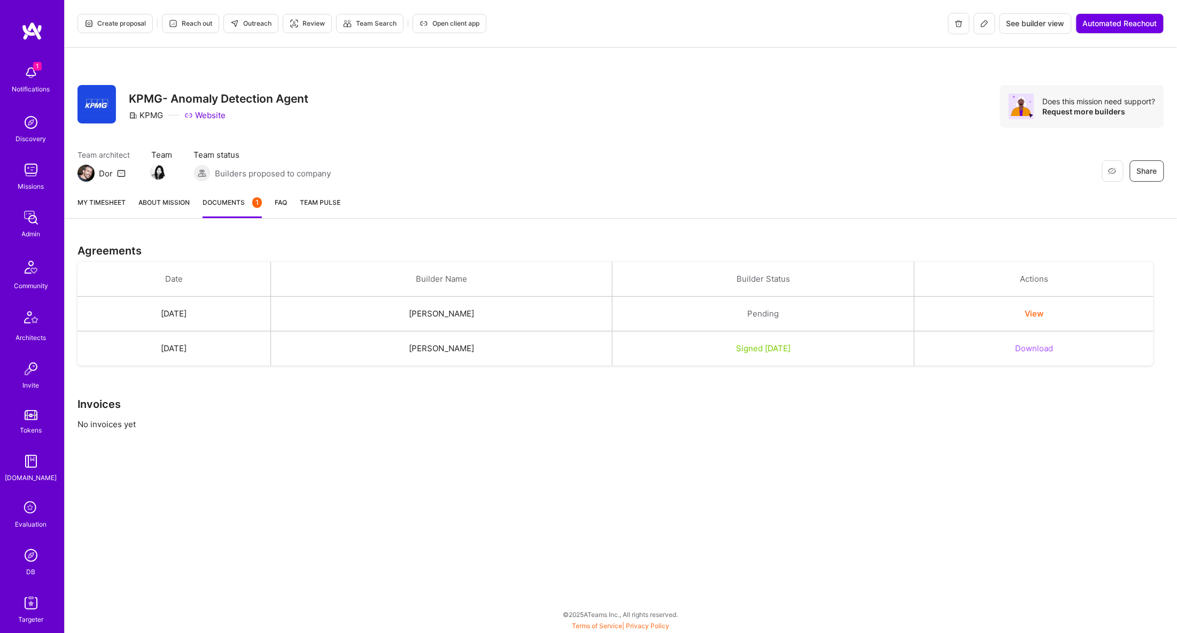
click at [183, 199] on link "About Mission" at bounding box center [163, 207] width 51 height 21
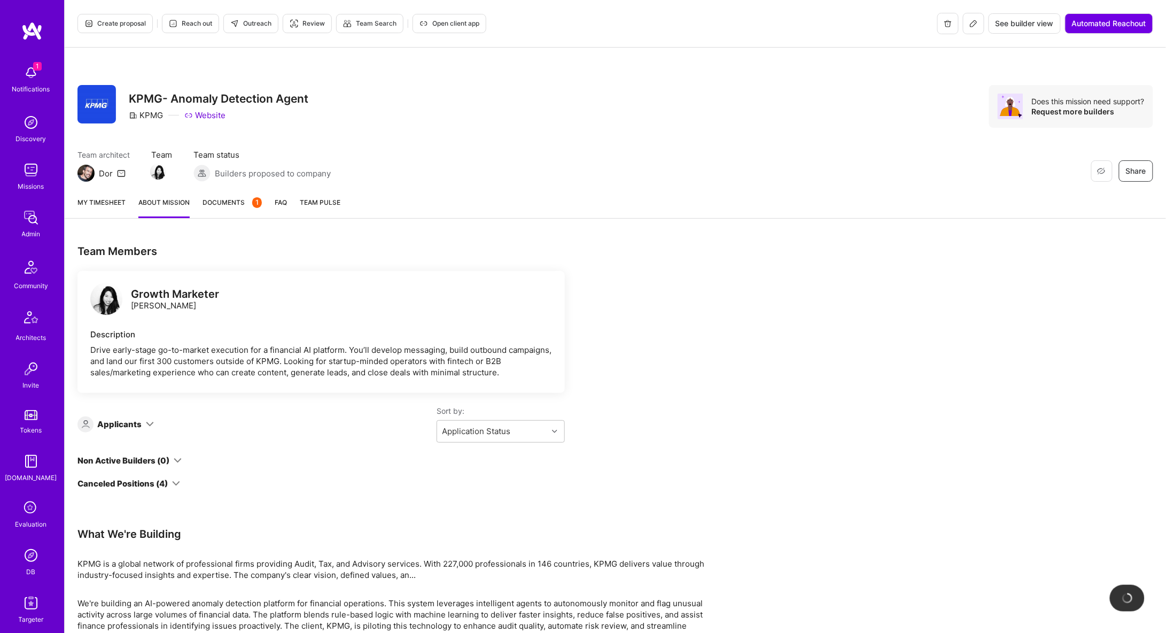
click at [225, 197] on span "Documents 1" at bounding box center [232, 202] width 59 height 11
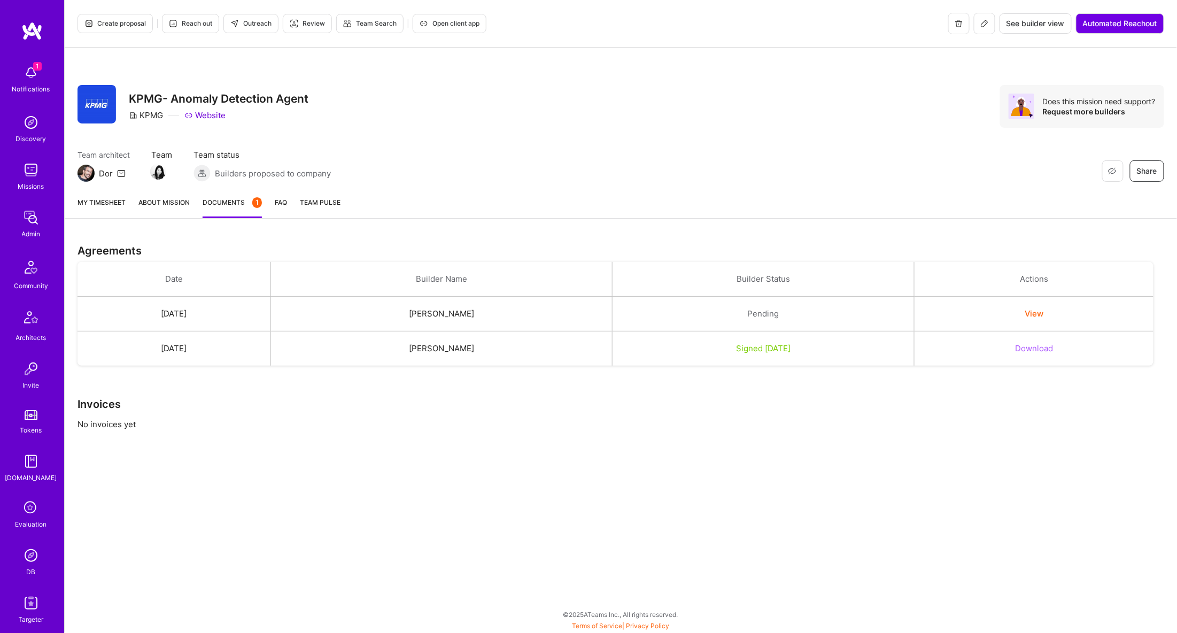
click at [104, 198] on link "My timesheet" at bounding box center [101, 207] width 48 height 21
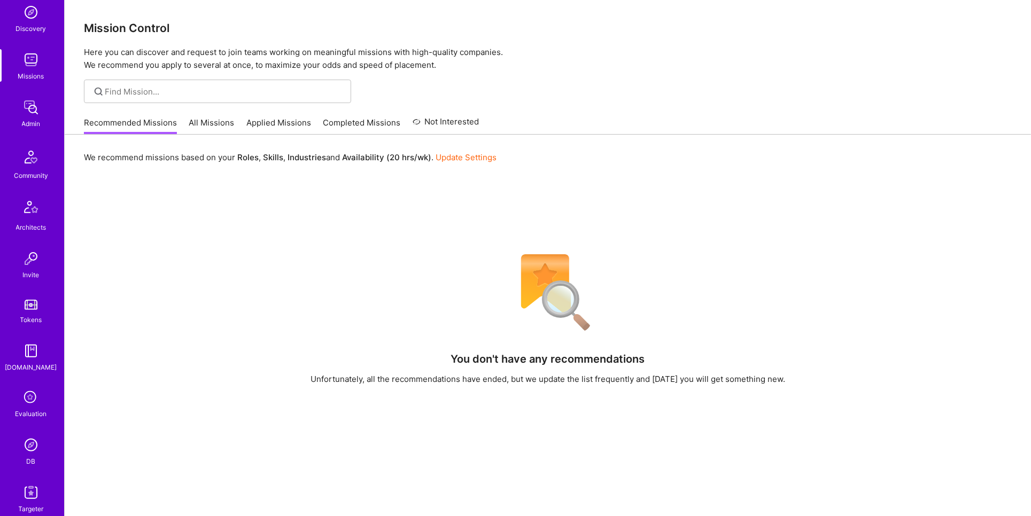
scroll to position [114, 0]
click at [24, 427] on div "1 Notifications Discovery Missions Admin Community Architects Invite Tokens A.G…" at bounding box center [32, 227] width 64 height 565
click at [25, 430] on img at bounding box center [30, 440] width 21 height 21
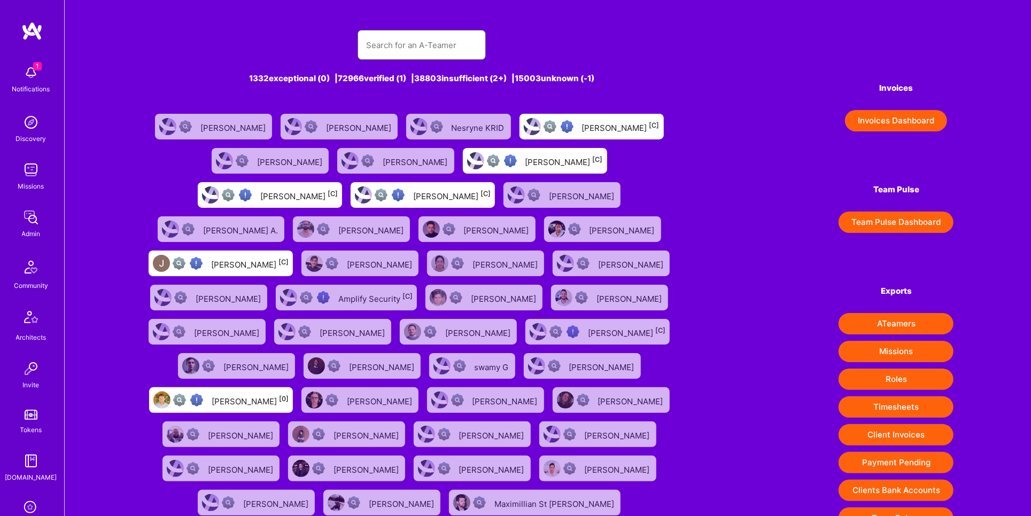
click at [433, 40] on input "text" at bounding box center [421, 45] width 111 height 27
paste input "Yuval Inselberg"
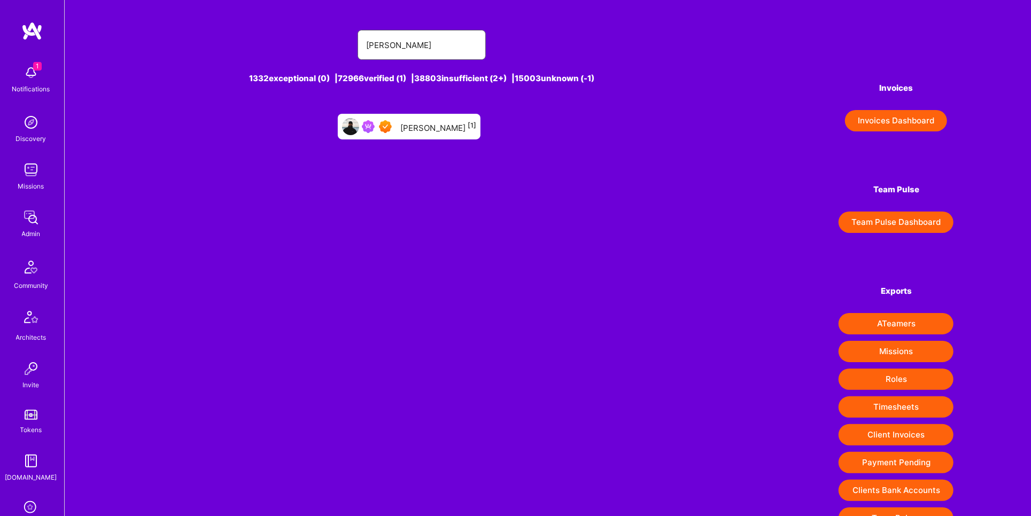
type input "Yuval Inselberg"
click at [425, 123] on div "Yuval Inselberg [1]" at bounding box center [438, 127] width 76 height 14
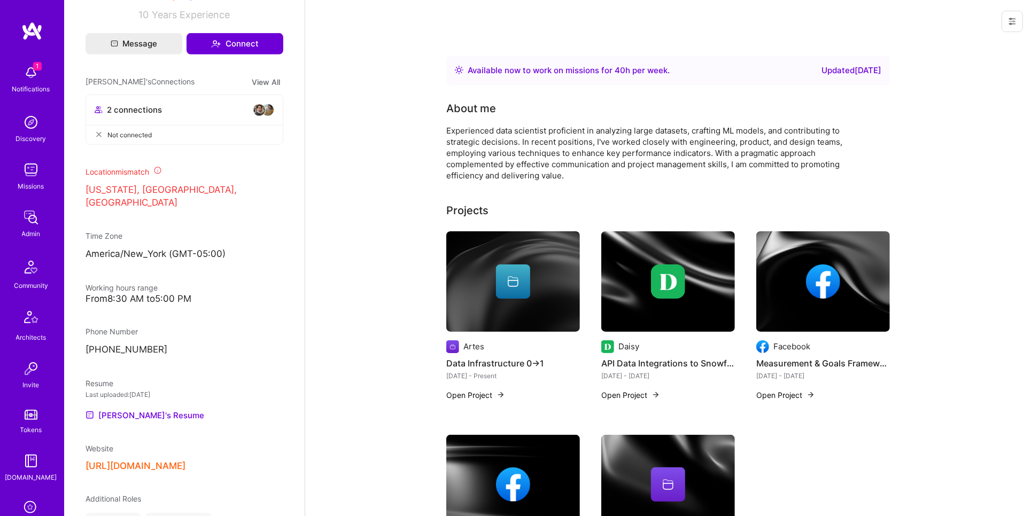
scroll to position [589, 0]
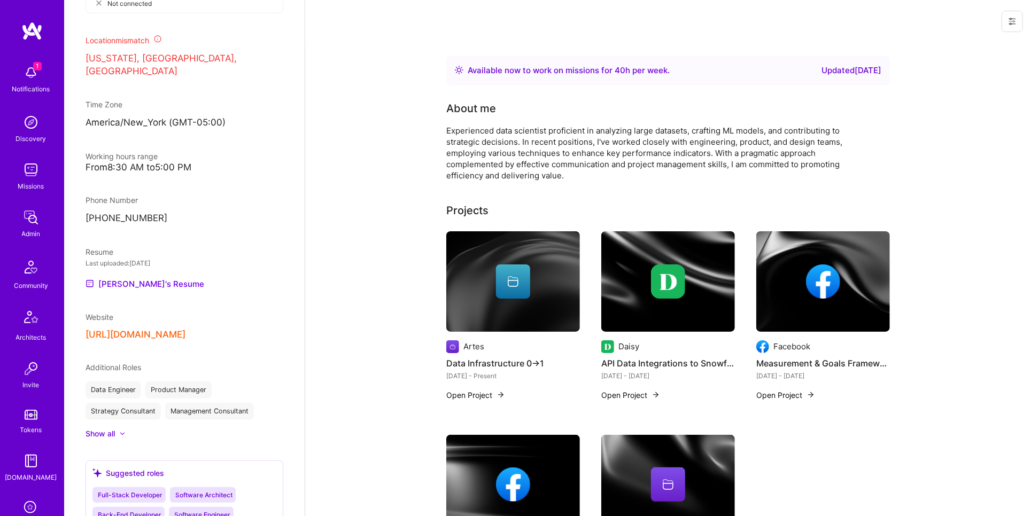
click at [185, 340] on button "https://www.linkedin.com/in/yuval-inselberg/" at bounding box center [135, 334] width 100 height 11
